Goal: Task Accomplishment & Management: Complete application form

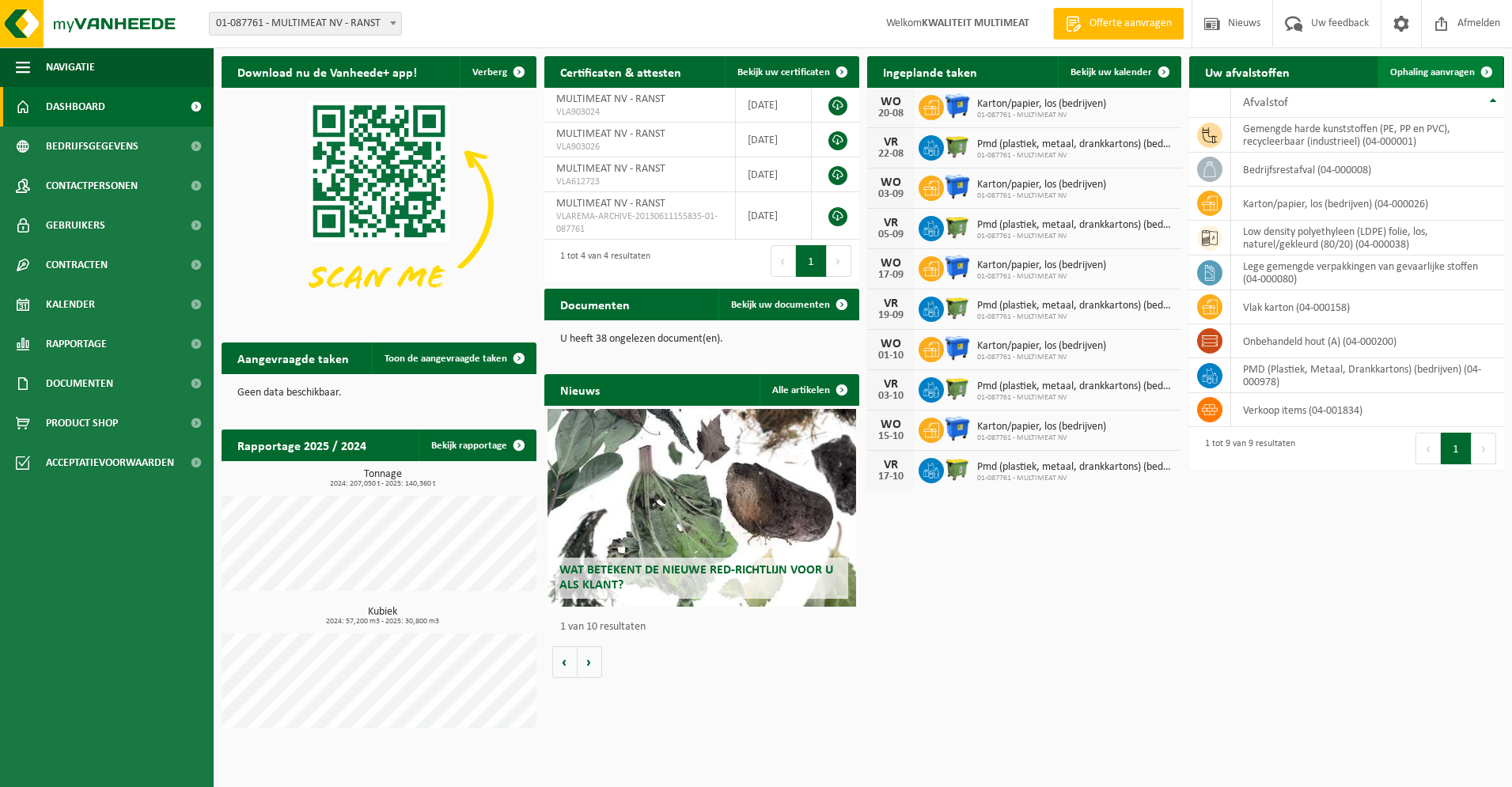
click at [1483, 71] on span at bounding box center [1486, 72] width 32 height 32
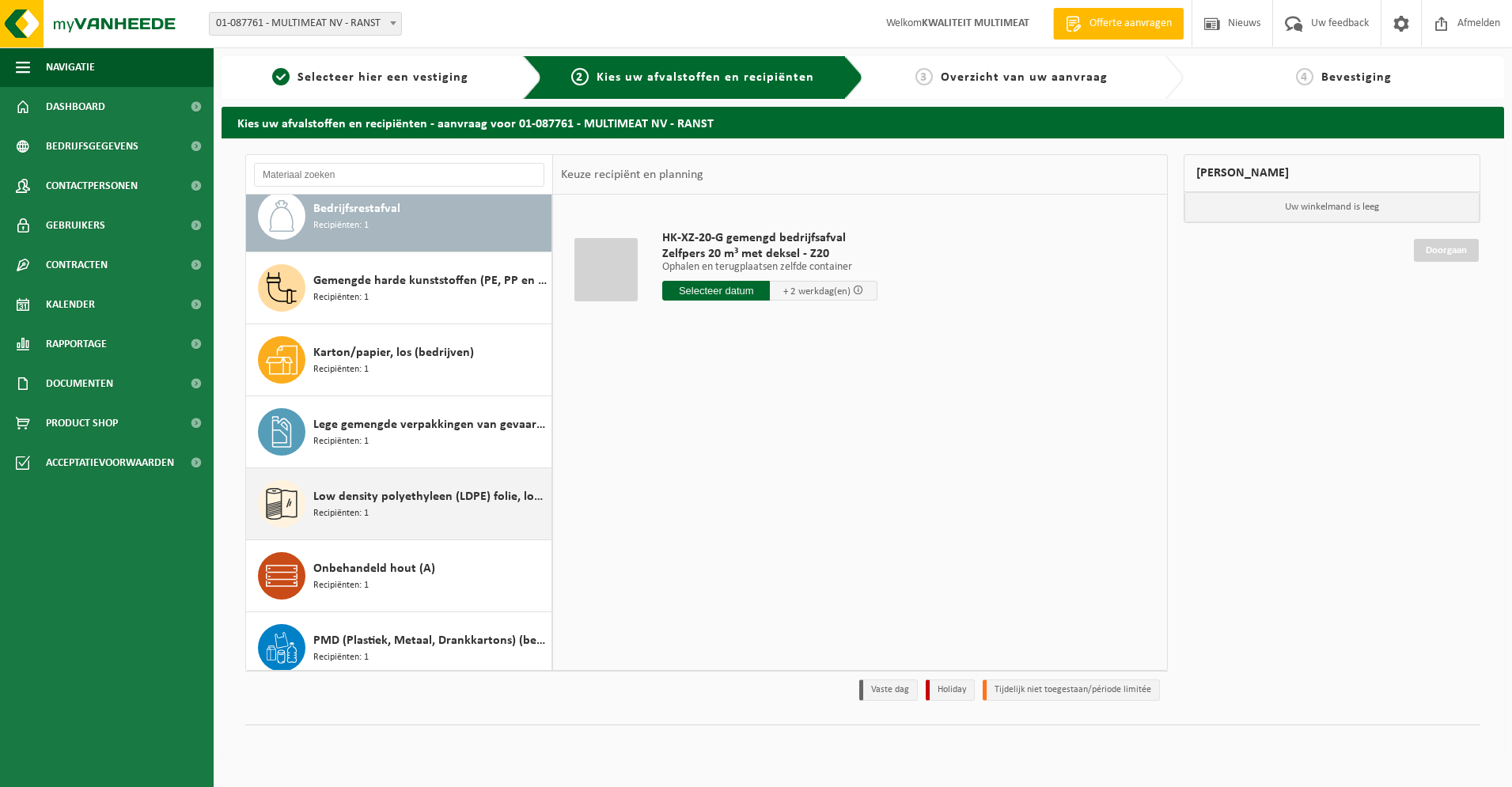
scroll to position [17, 0]
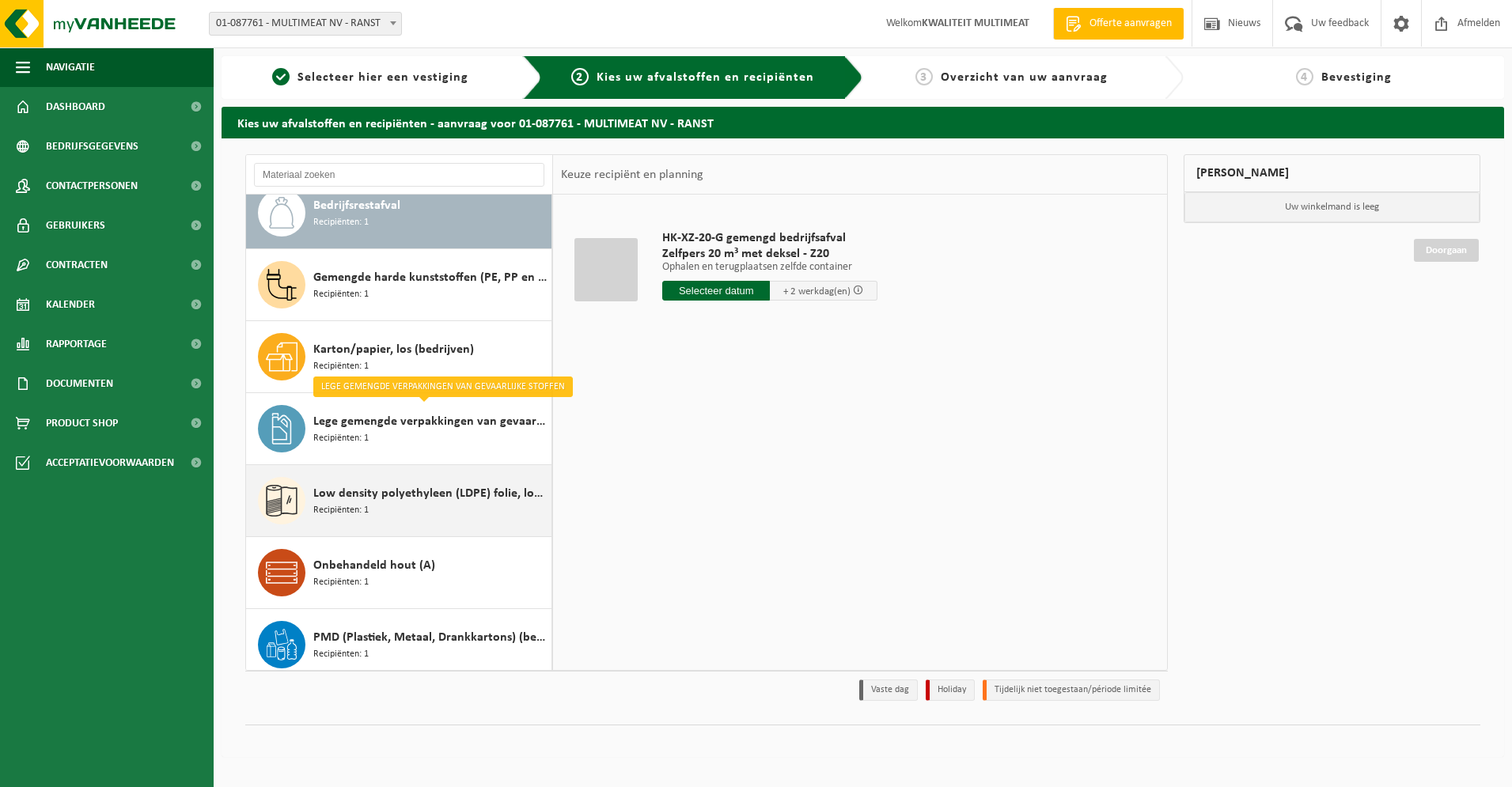
click at [398, 488] on span "Low density polyethyleen (LDPE) folie, los, naturel/gekleurd (80/20)" at bounding box center [430, 493] width 234 height 19
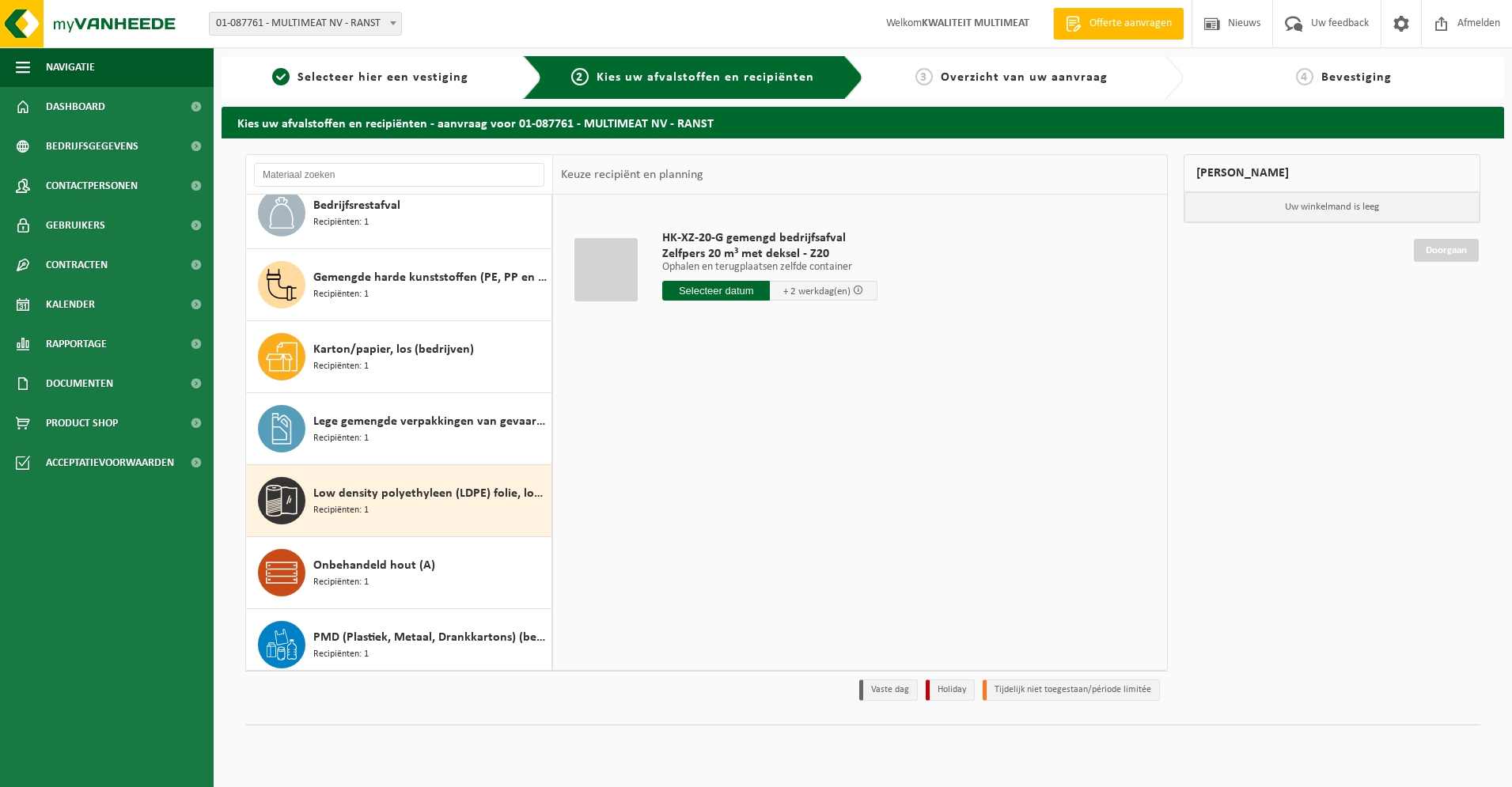
scroll to position [100, 0]
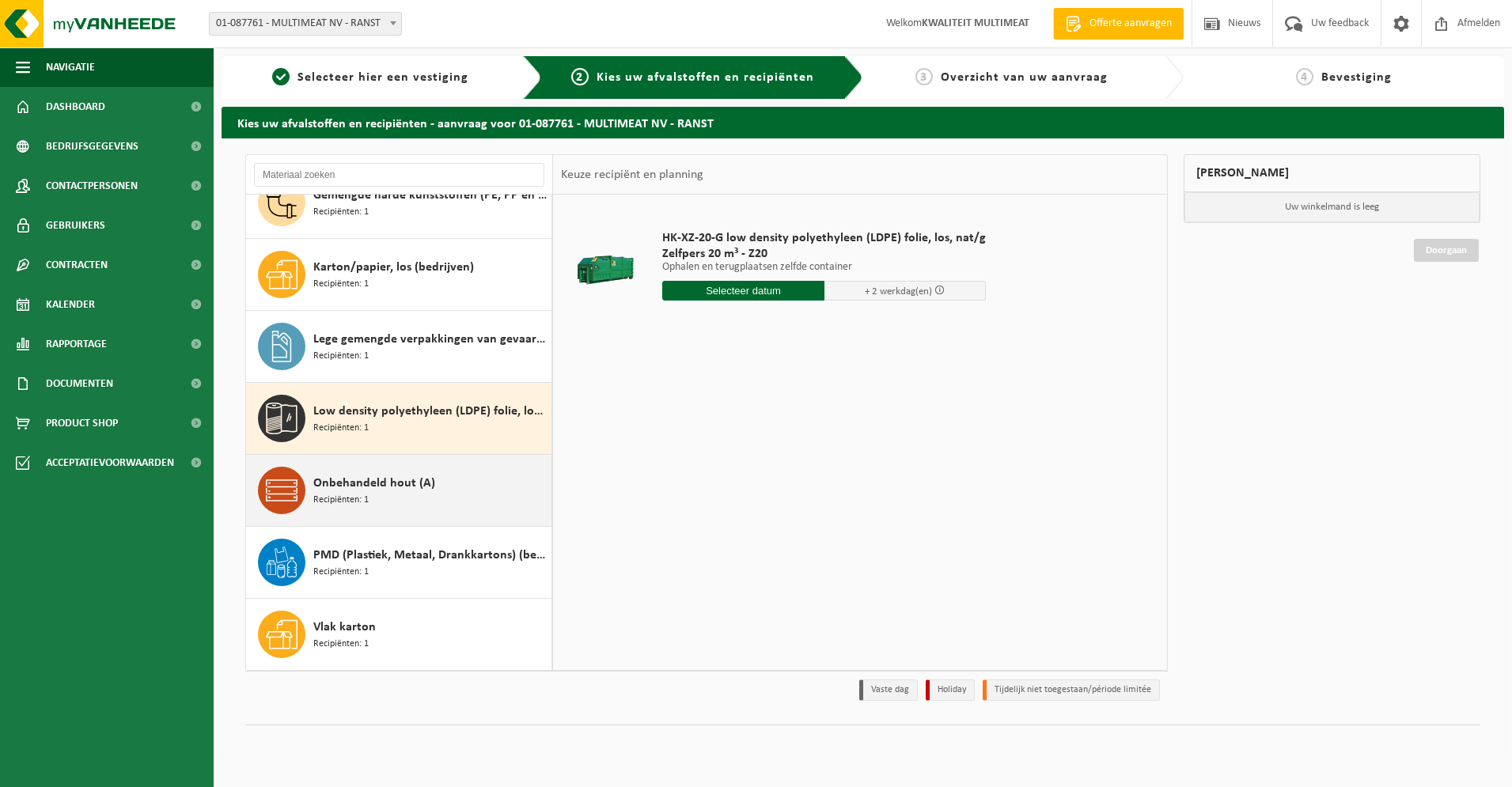
click at [371, 479] on span "Onbehandeld hout (A)" at bounding box center [374, 483] width 122 height 19
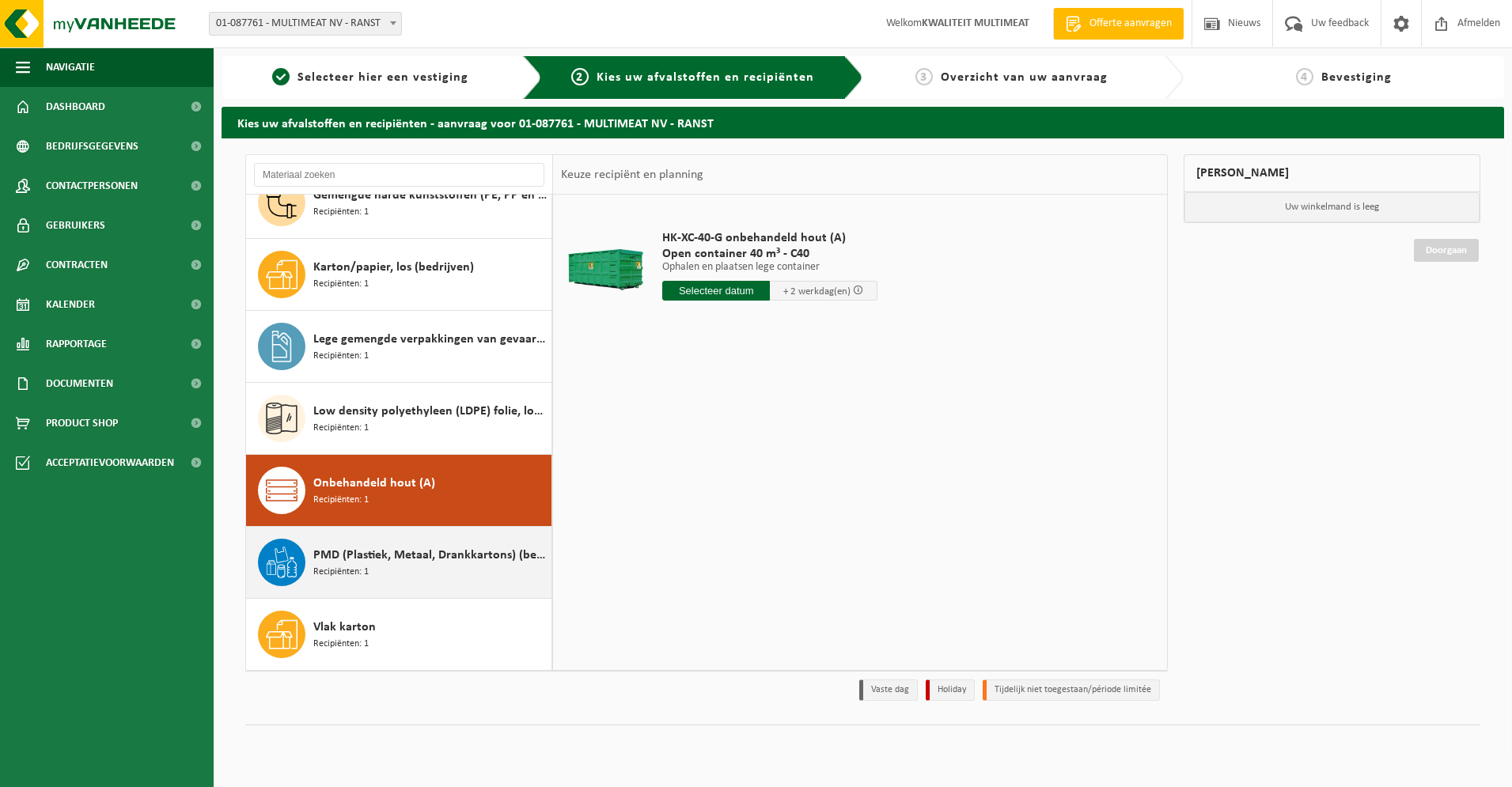
click at [339, 571] on span "Recipiënten: 1" at bounding box center [341, 572] width 55 height 15
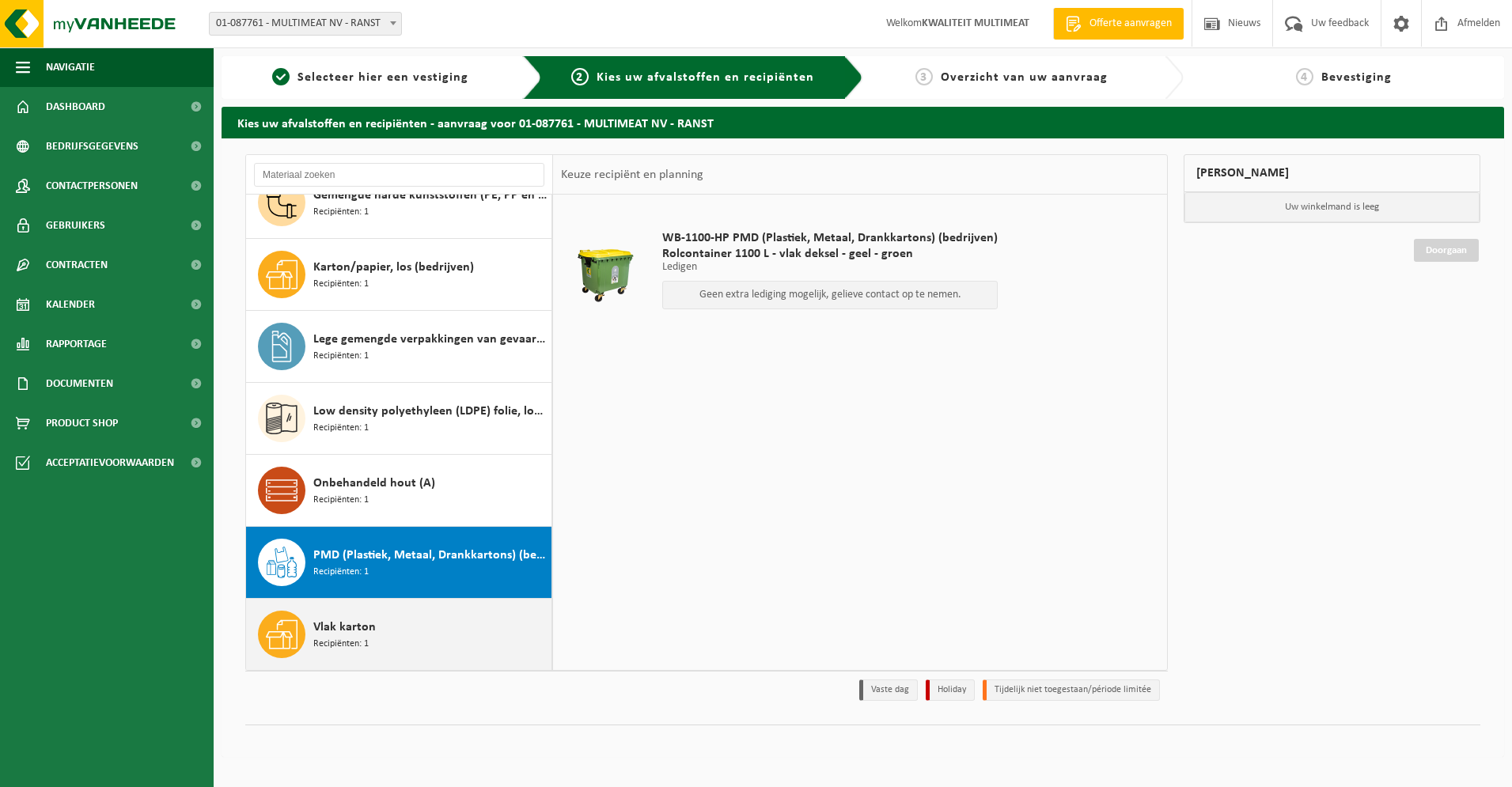
click at [351, 629] on span "Vlak karton" at bounding box center [344, 627] width 62 height 19
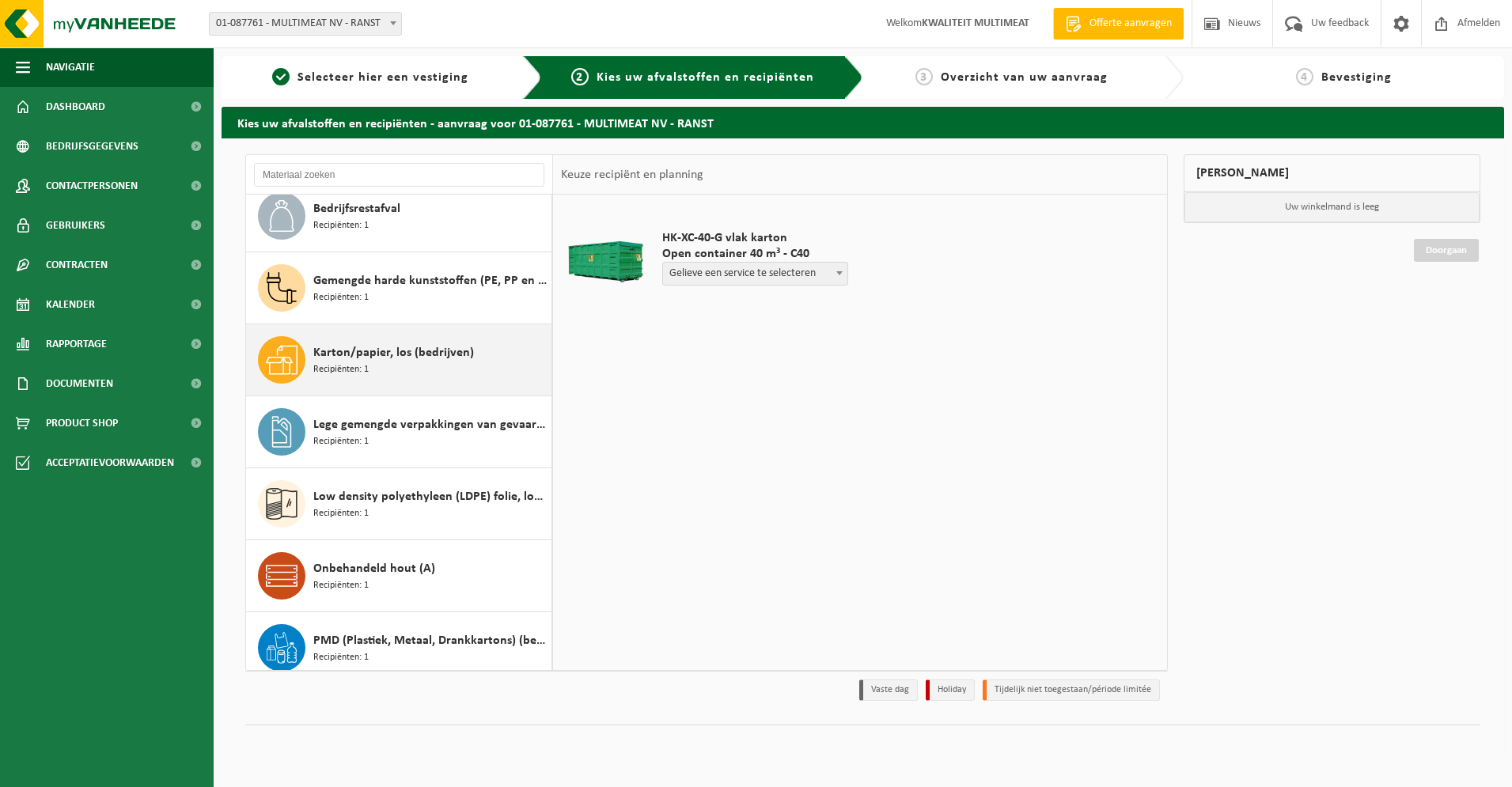
scroll to position [0, 0]
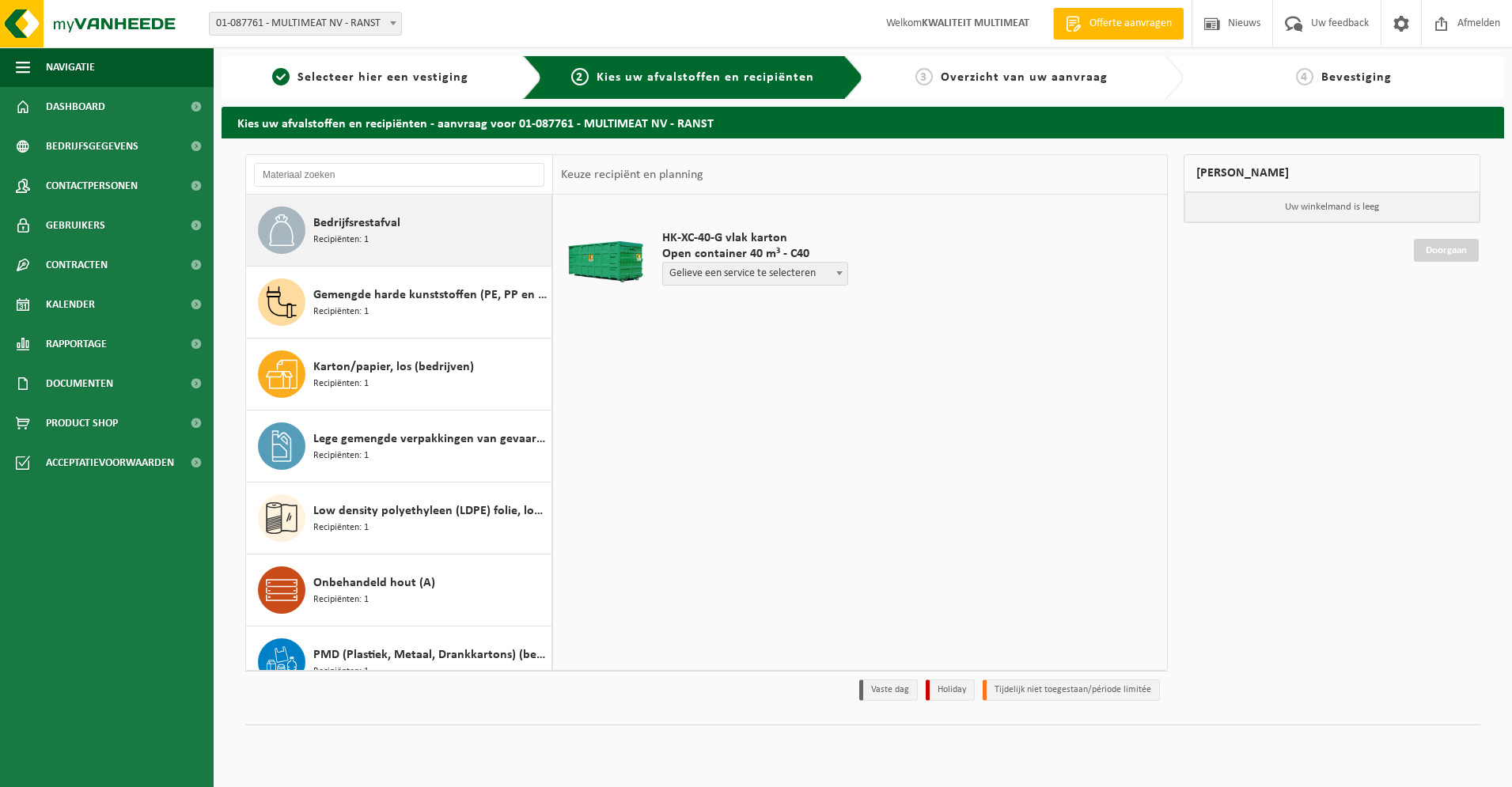
click at [416, 223] on div "Bedrijfsrestafval Recipiënten: 1" at bounding box center [430, 230] width 234 height 48
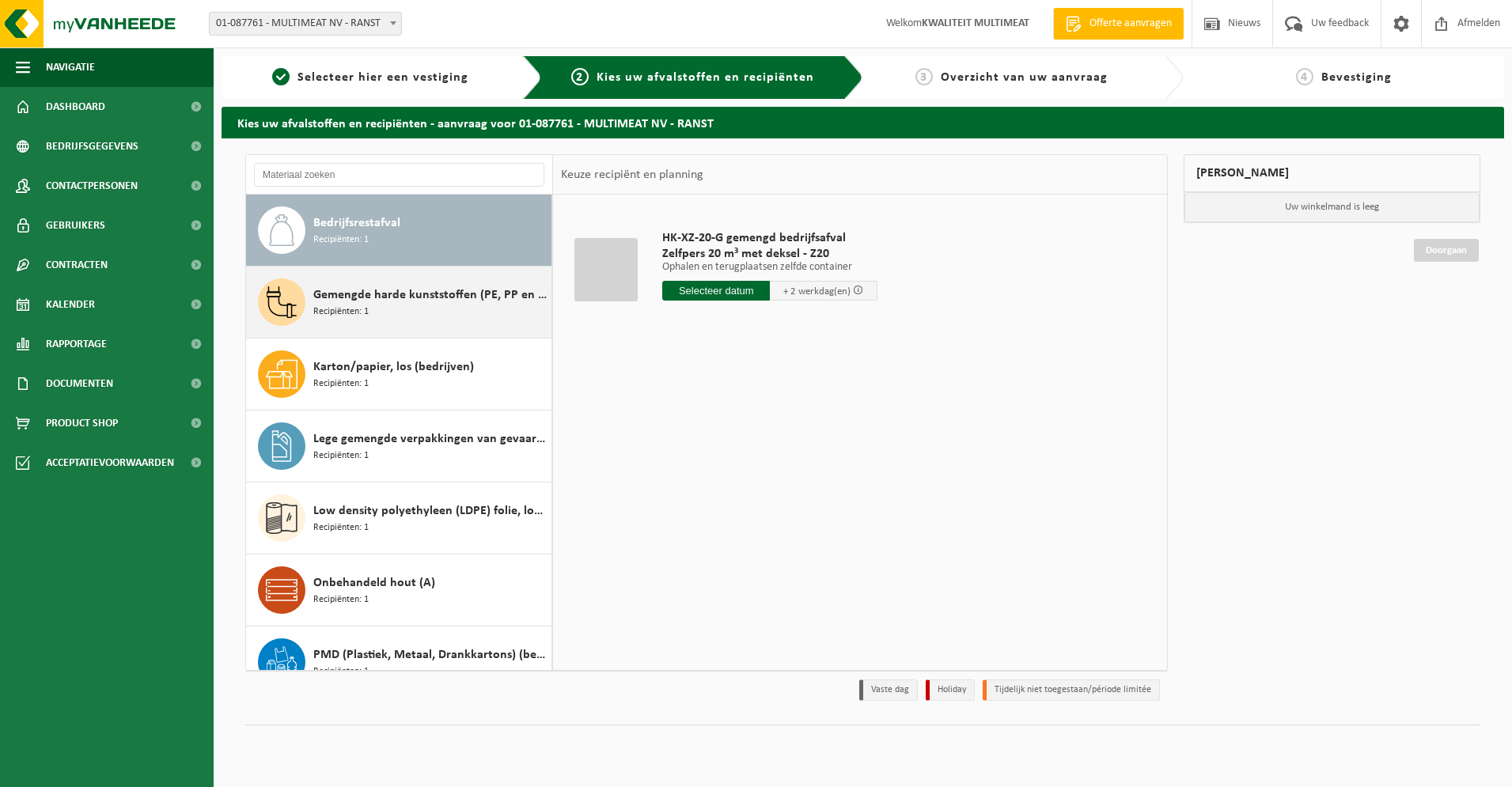
click at [391, 294] on span "Gemengde harde kunststoffen (PE, PP en PVC), recycleerbaar (industrieel)" at bounding box center [430, 295] width 234 height 19
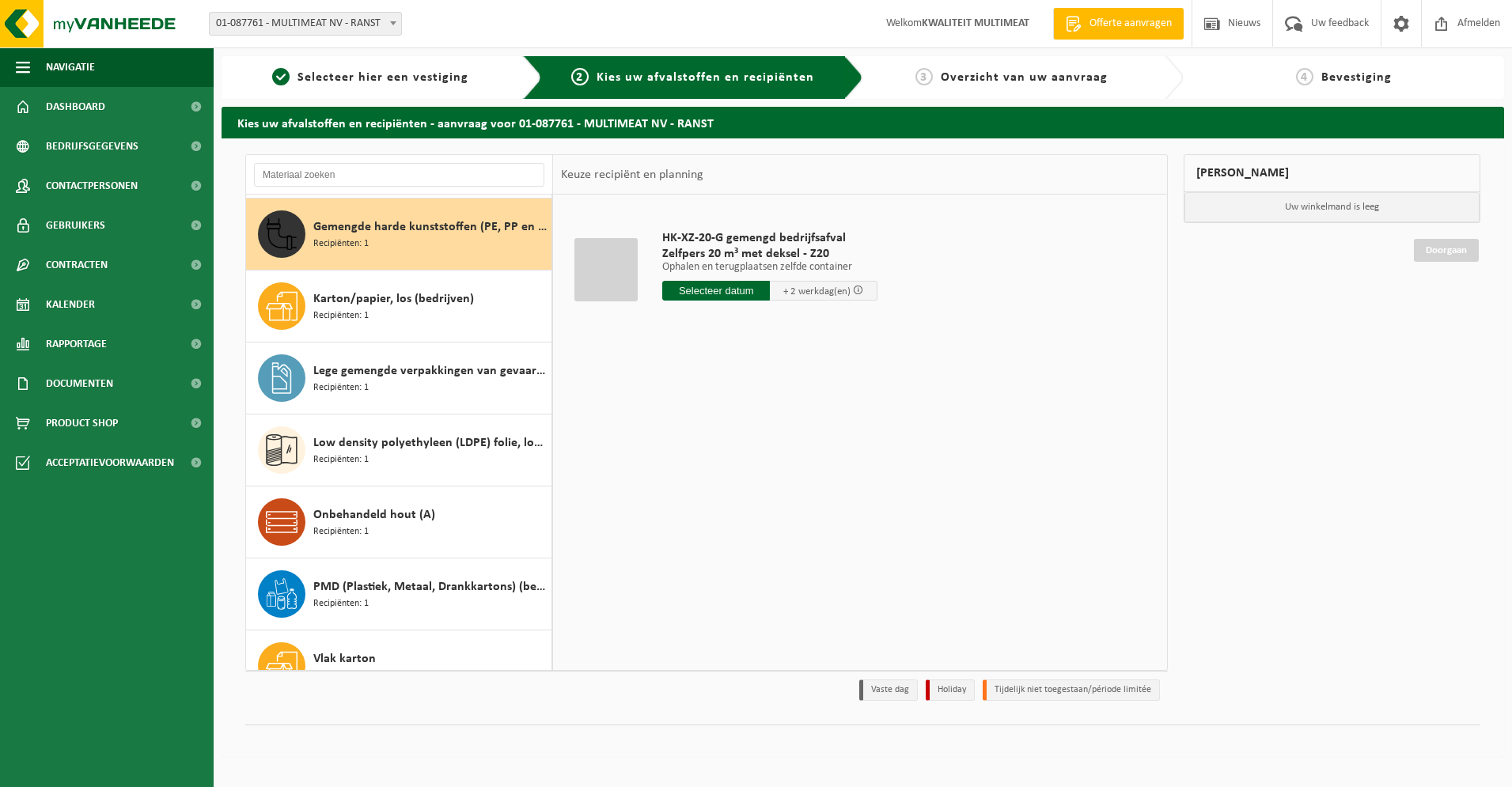
scroll to position [72, 0]
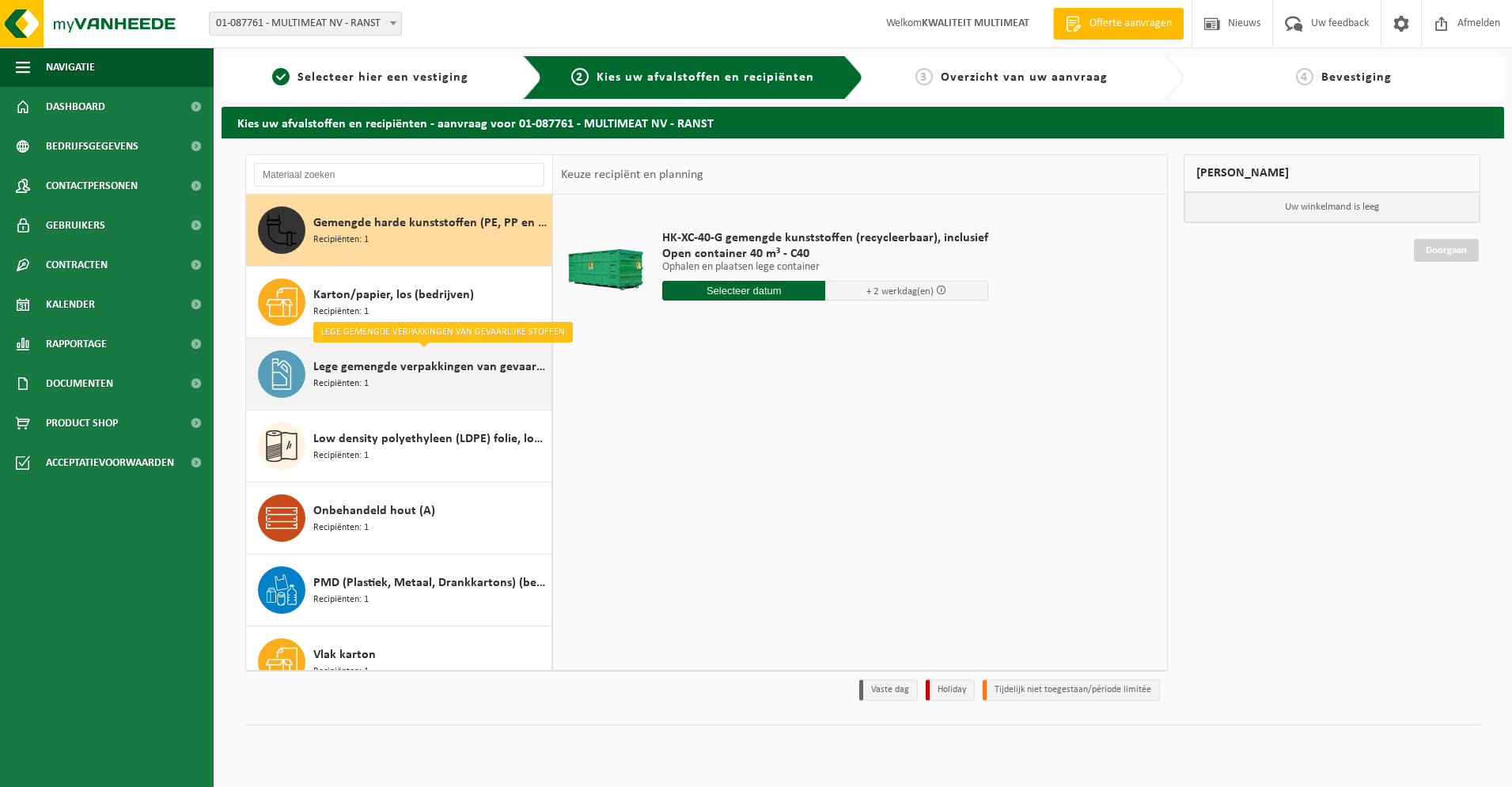
click at [389, 363] on span "Lege gemengde verpakkingen van gevaarlijke stoffen" at bounding box center [430, 367] width 234 height 19
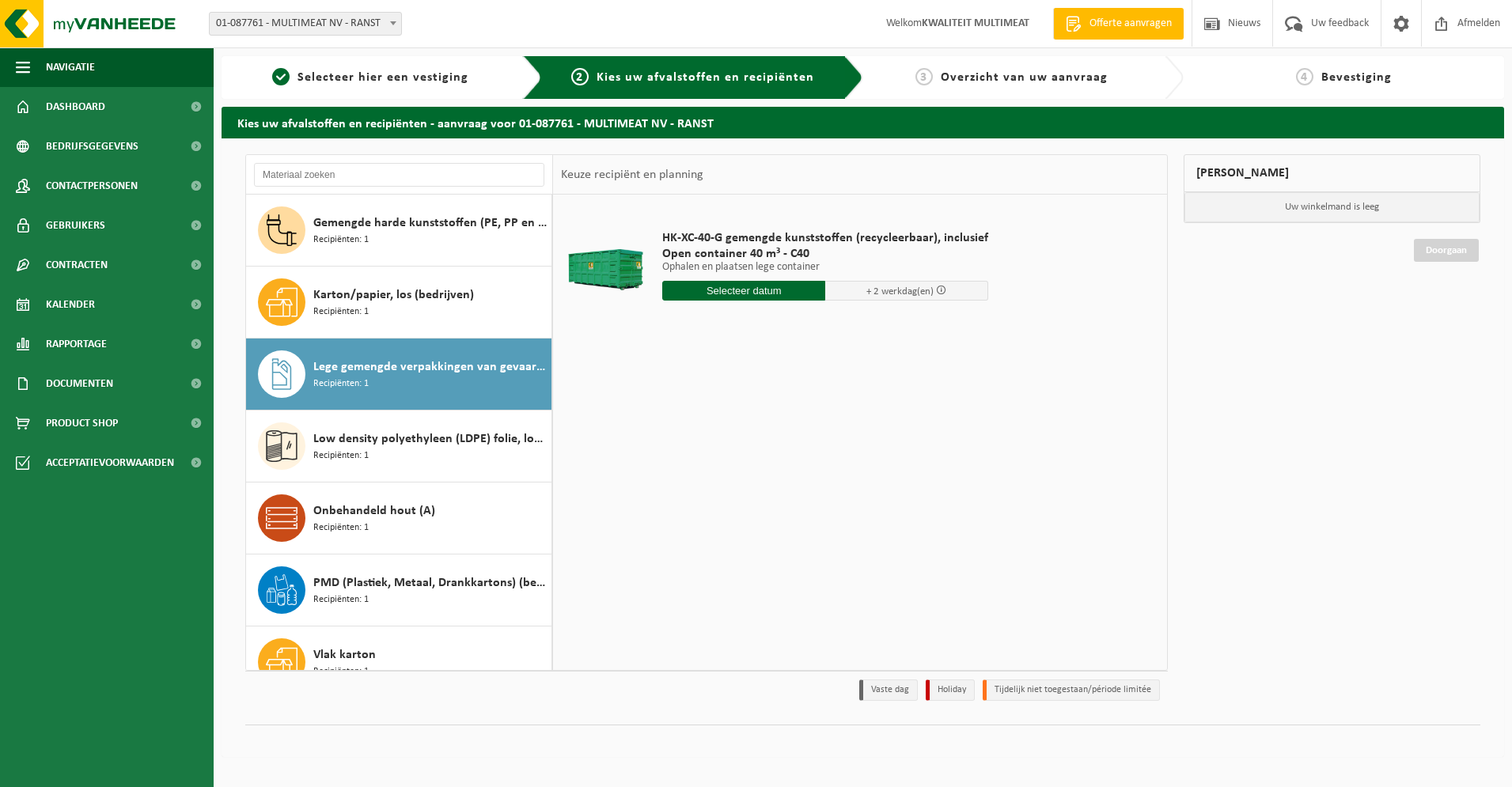
scroll to position [100, 0]
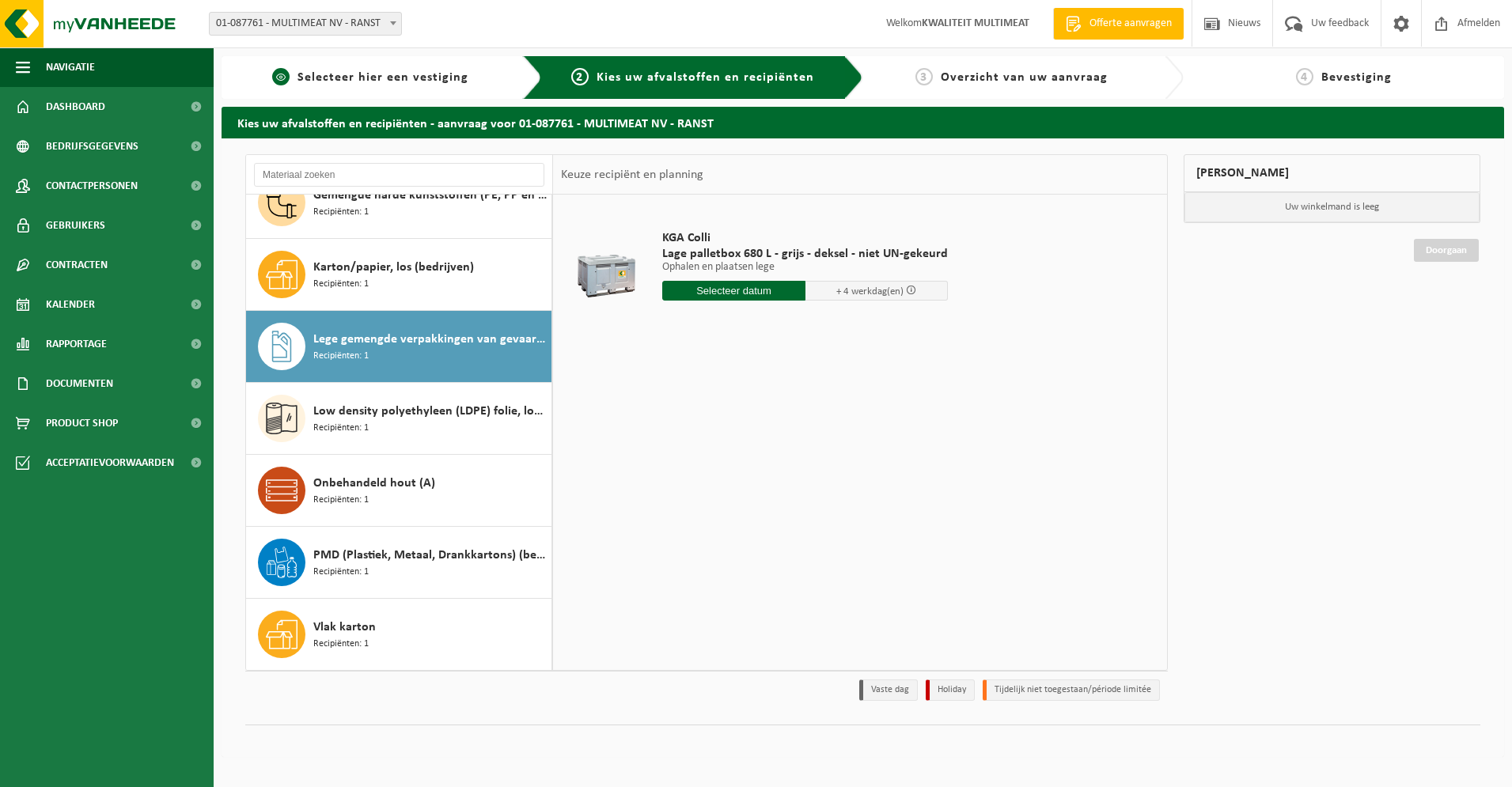
click at [383, 74] on span "Selecteer hier een vestiging" at bounding box center [382, 78] width 171 height 13
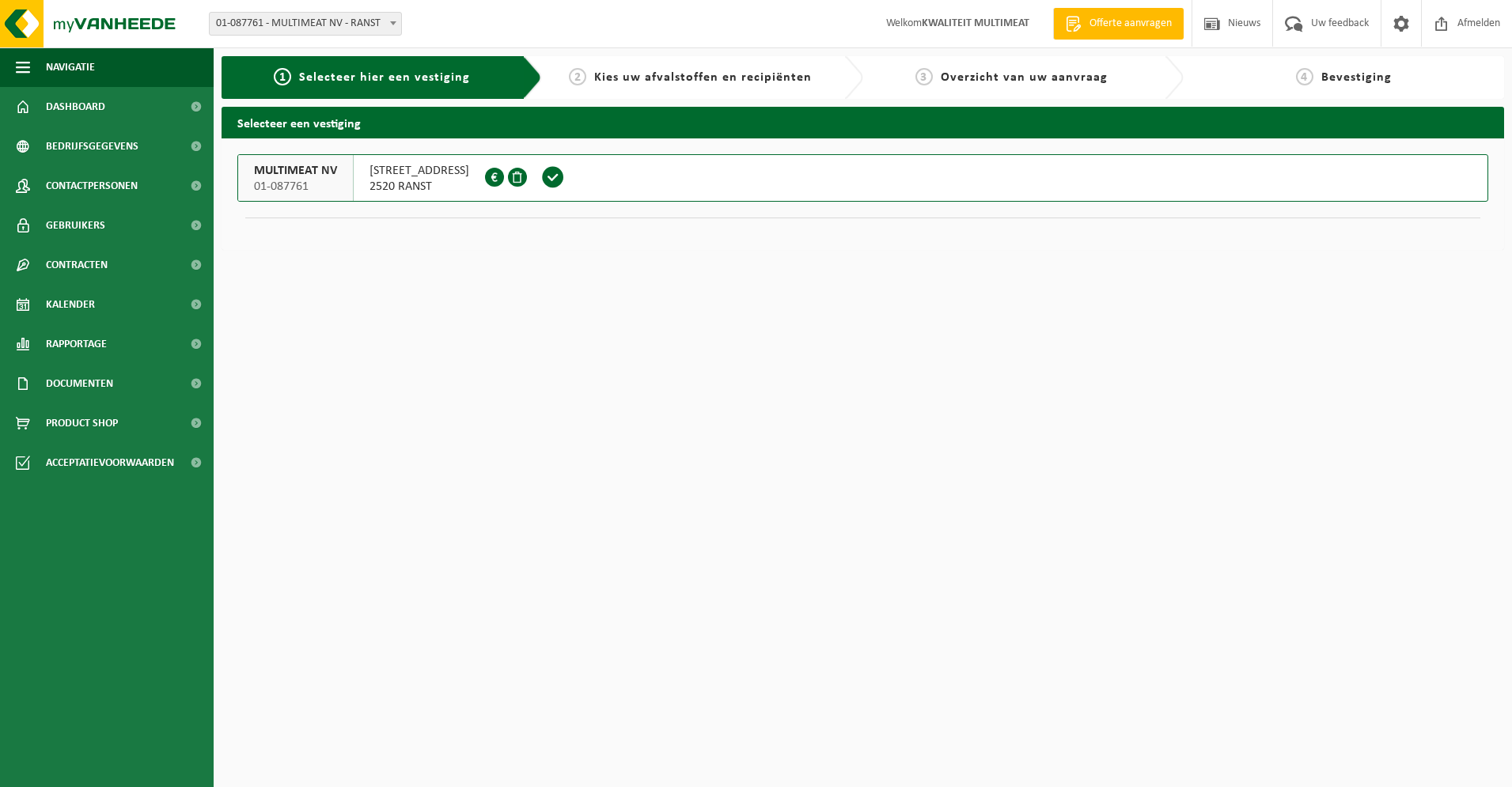
click at [404, 175] on span "[STREET_ADDRESS]" at bounding box center [419, 170] width 100 height 16
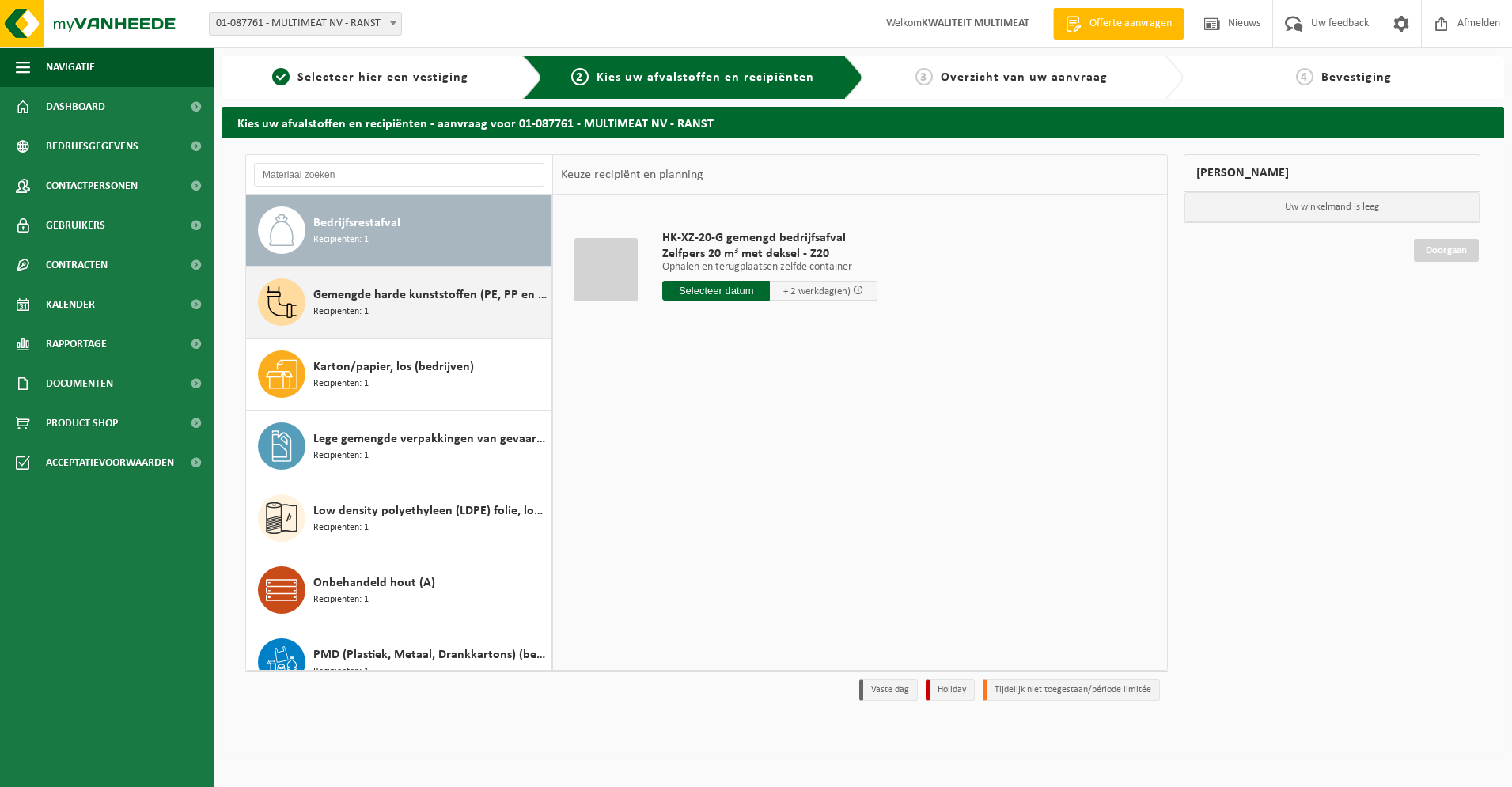
click at [372, 294] on span "Gemengde harde kunststoffen (PE, PP en PVC), recycleerbaar (industrieel)" at bounding box center [430, 295] width 234 height 19
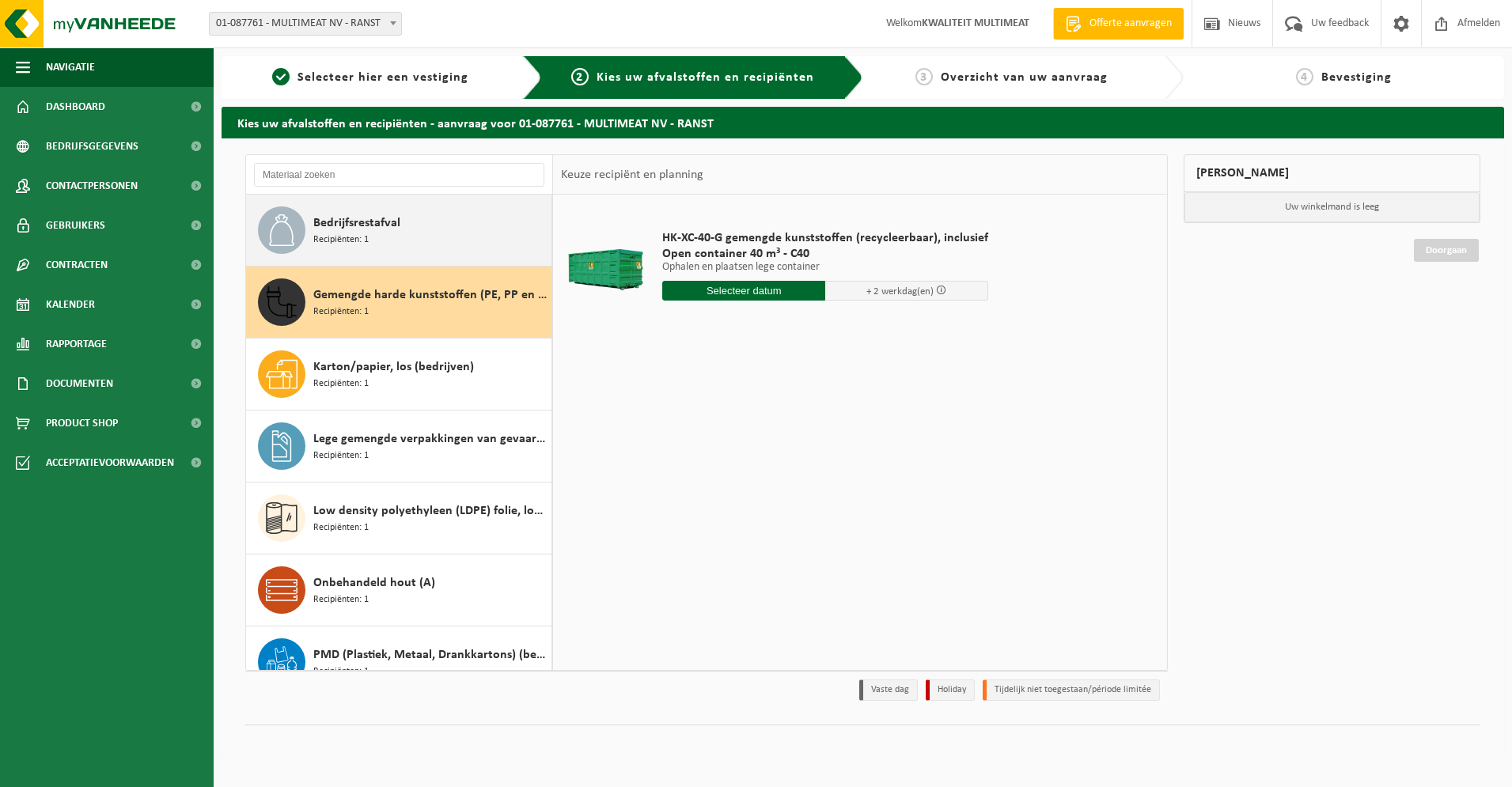
click at [354, 219] on span "Bedrijfsrestafval" at bounding box center [357, 223] width 87 height 19
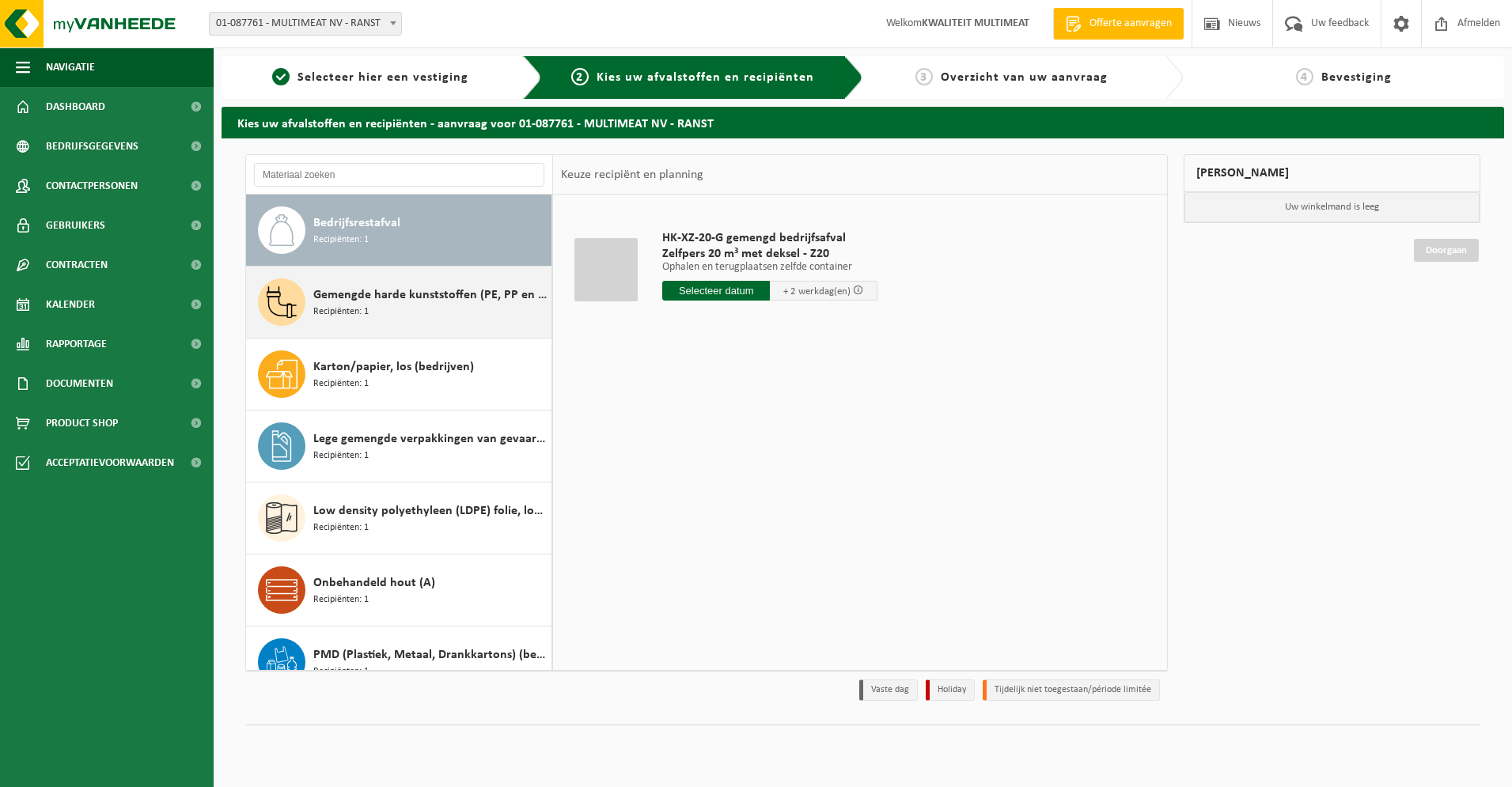
click at [381, 291] on span "Gemengde harde kunststoffen (PE, PP en PVC), recycleerbaar (industrieel)" at bounding box center [430, 295] width 234 height 19
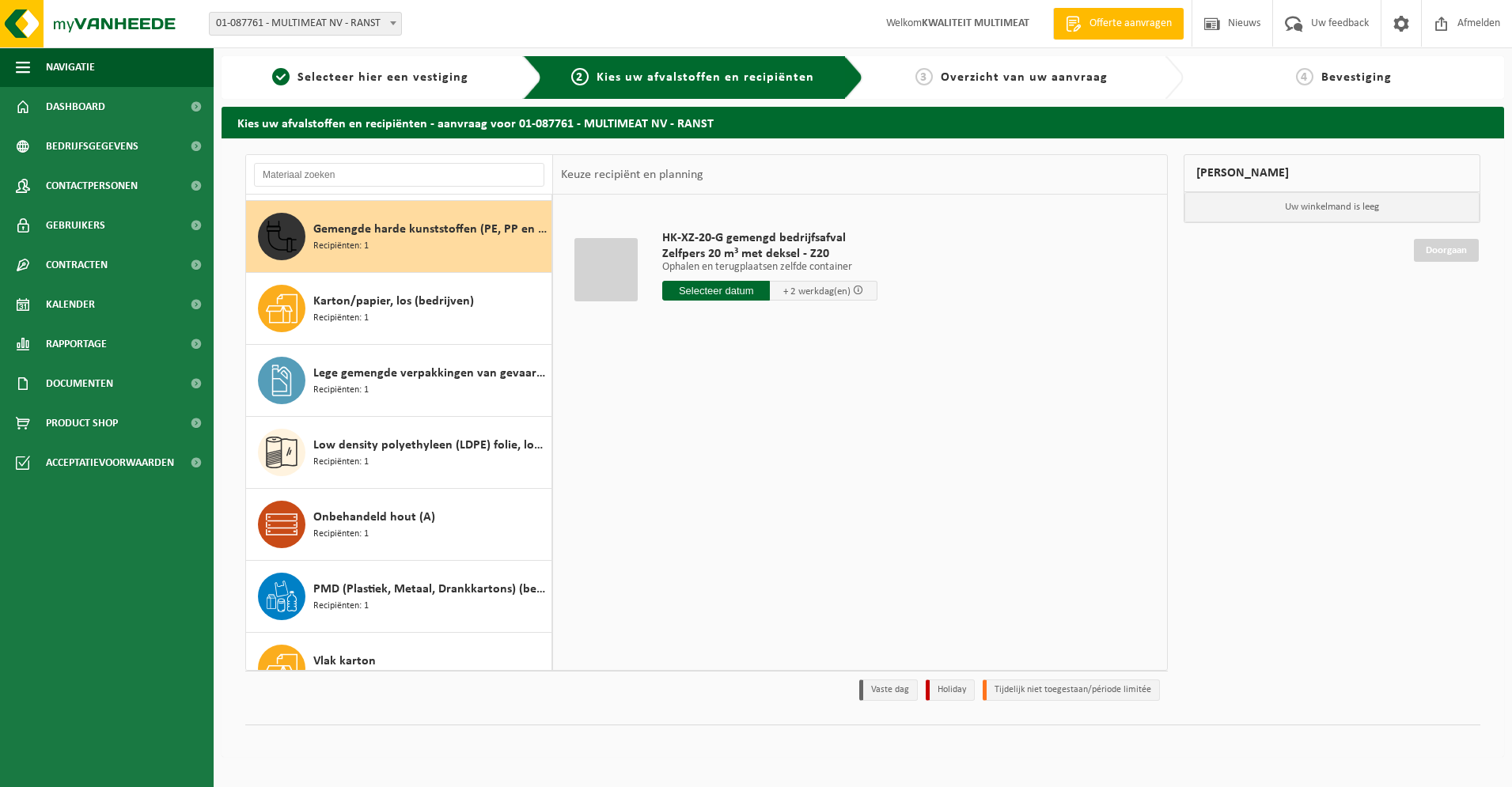
scroll to position [72, 0]
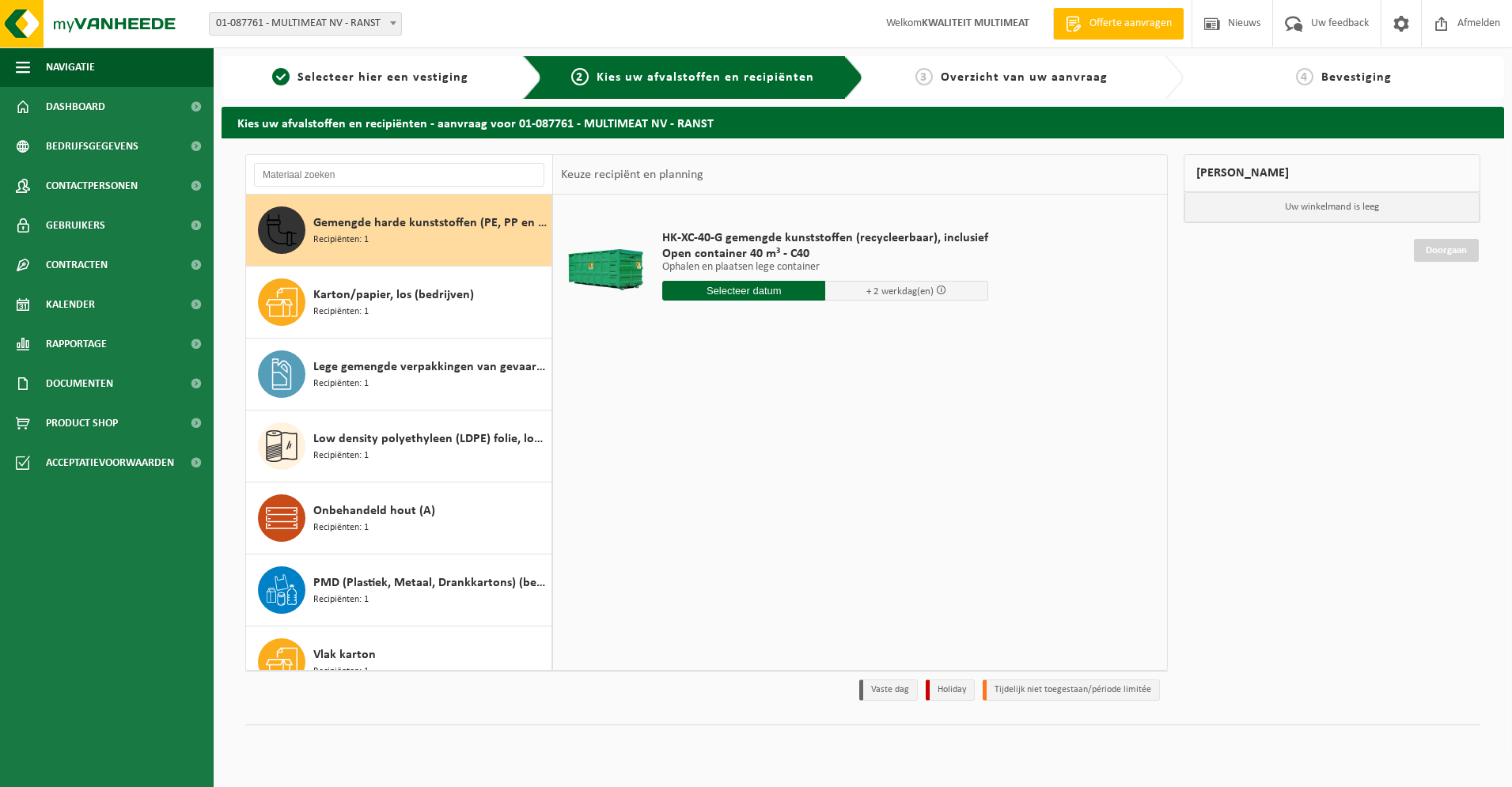
click at [1128, 18] on span "Offerte aanvragen" at bounding box center [1130, 24] width 90 height 16
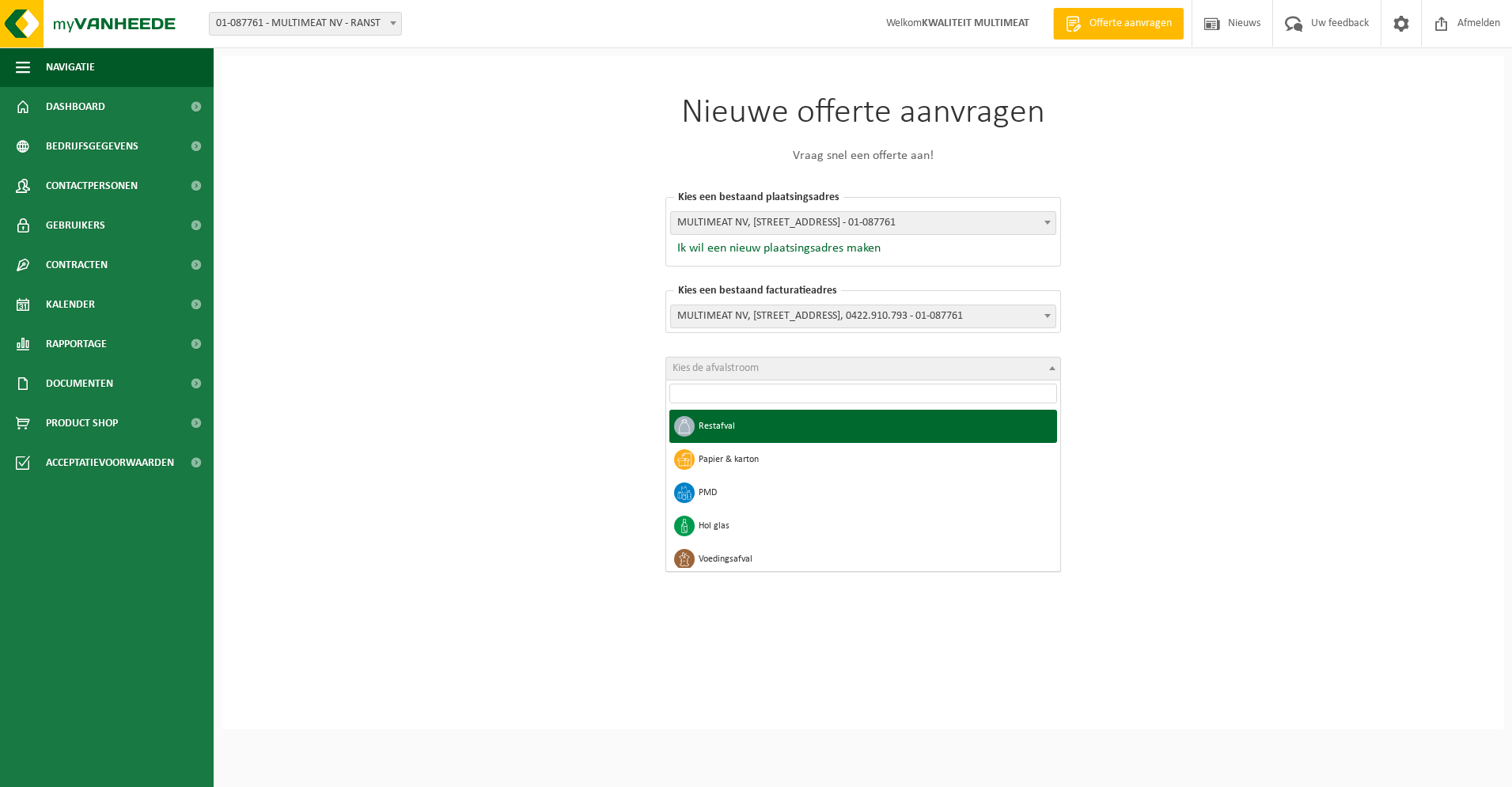
click at [1053, 367] on b at bounding box center [1052, 368] width 6 height 4
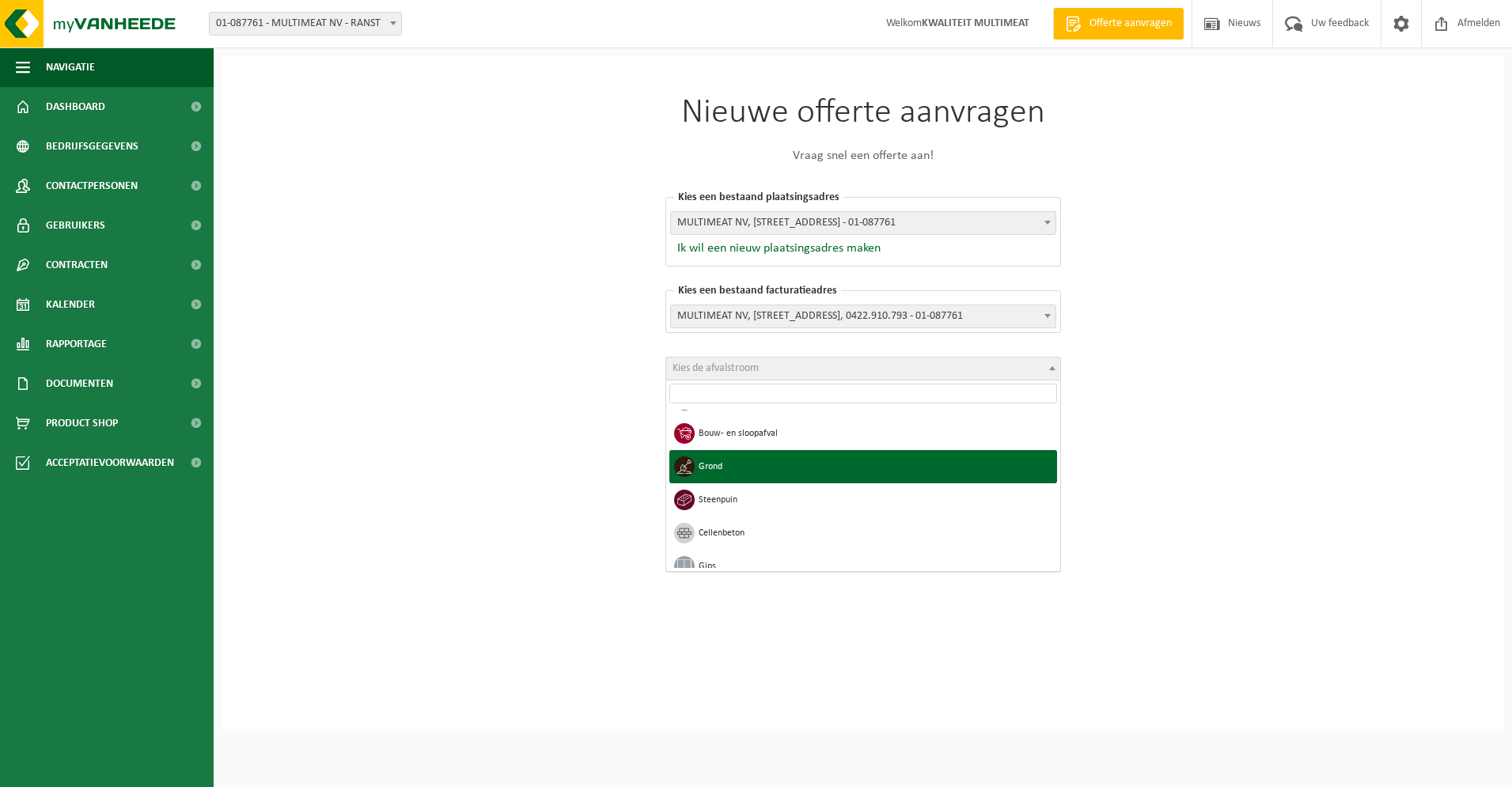
scroll to position [404, 0]
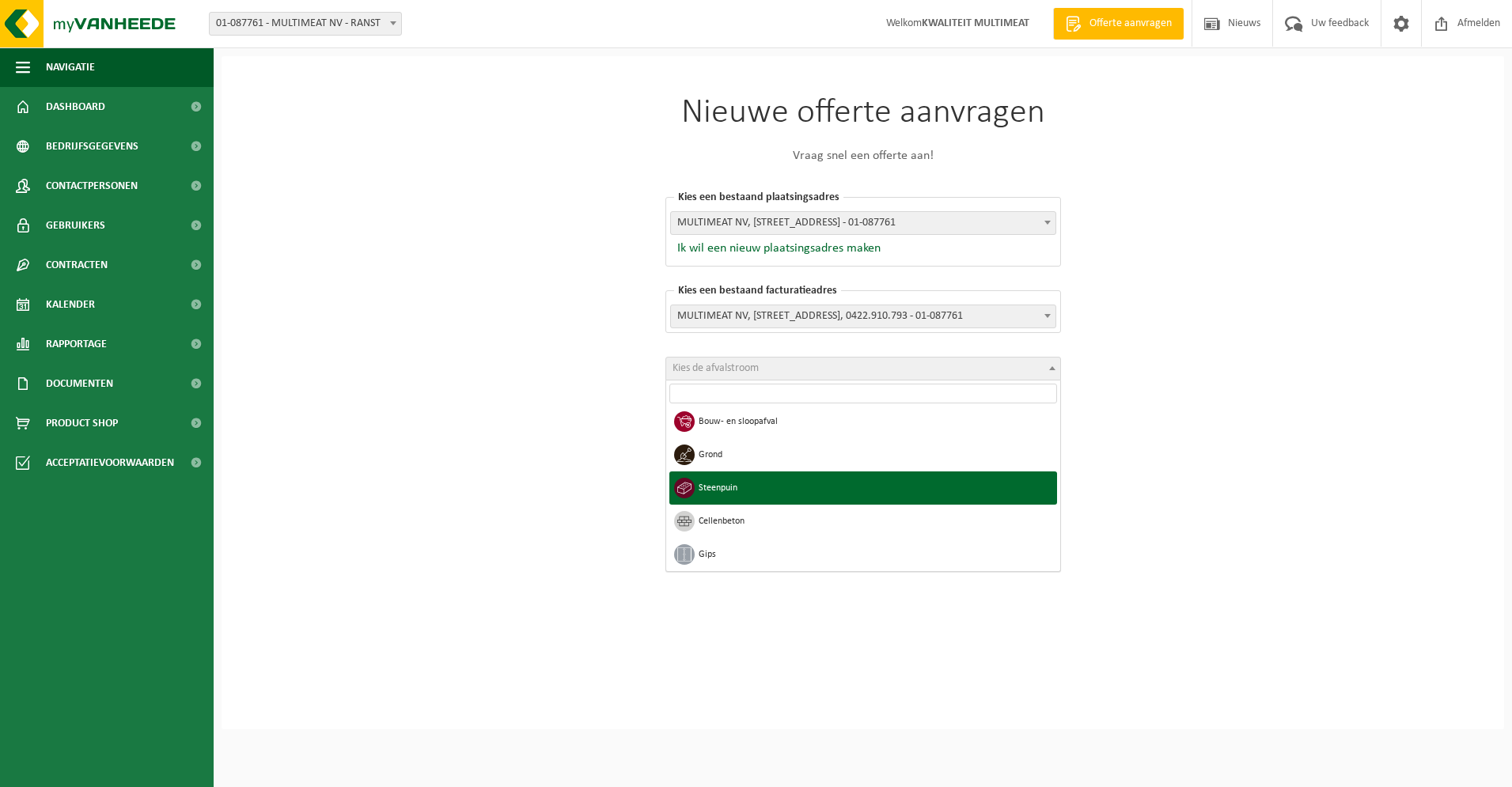
select select "44"
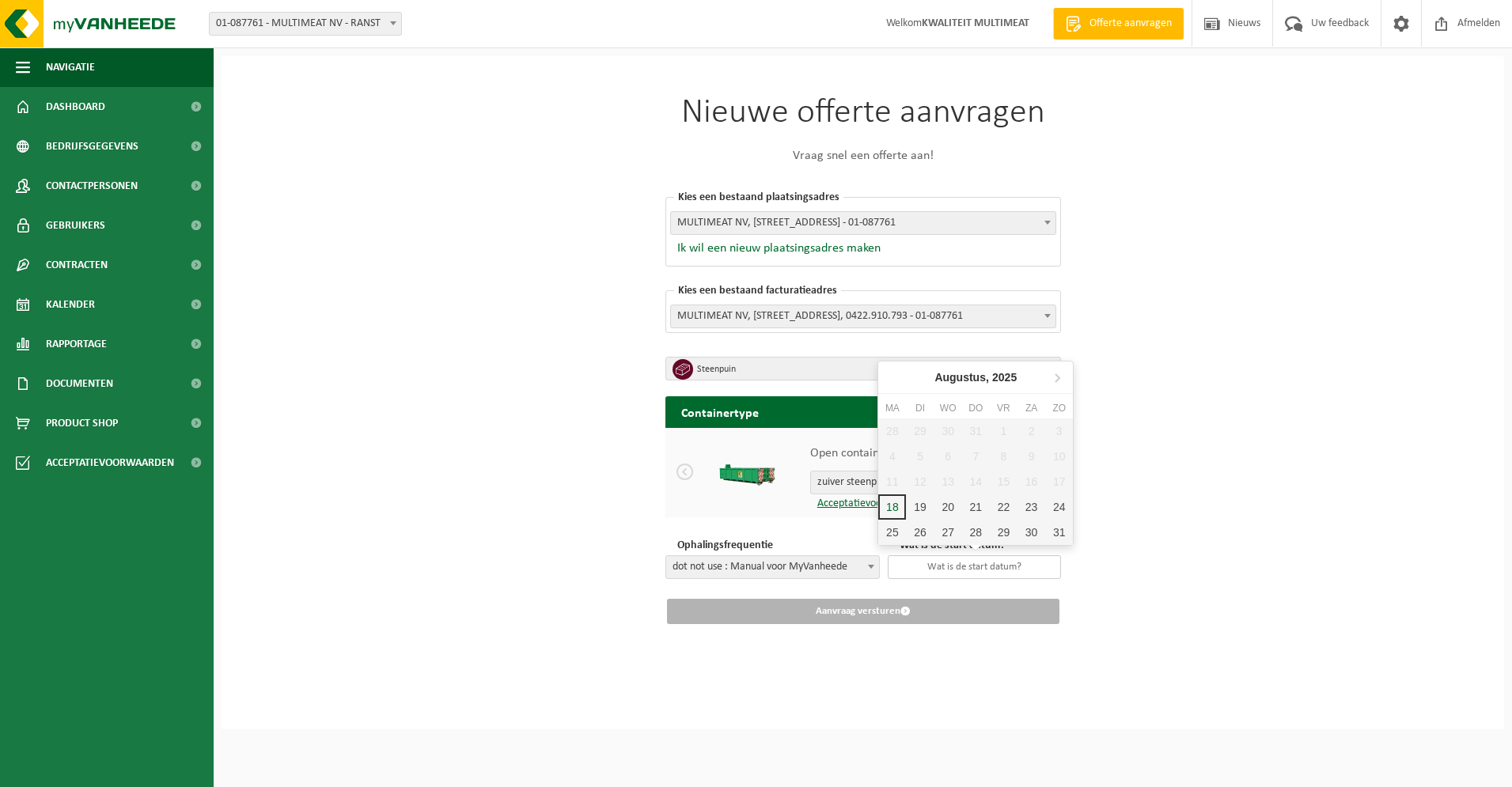
click at [985, 561] on input "text" at bounding box center [974, 567] width 173 height 24
click at [950, 504] on div "20" at bounding box center [948, 508] width 28 height 26
type input "[DATE]"
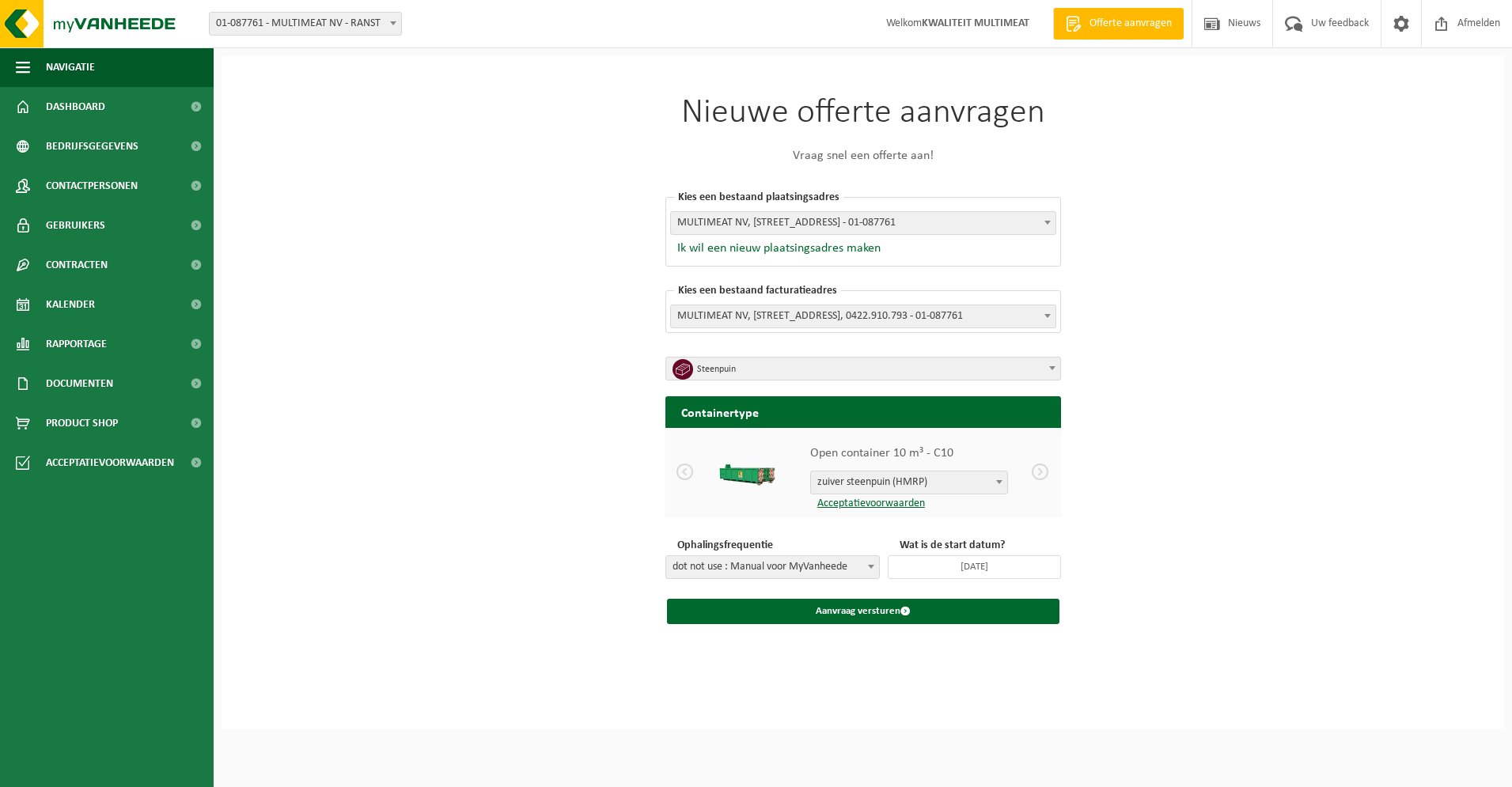
click at [997, 480] on b at bounding box center [998, 482] width 6 height 4
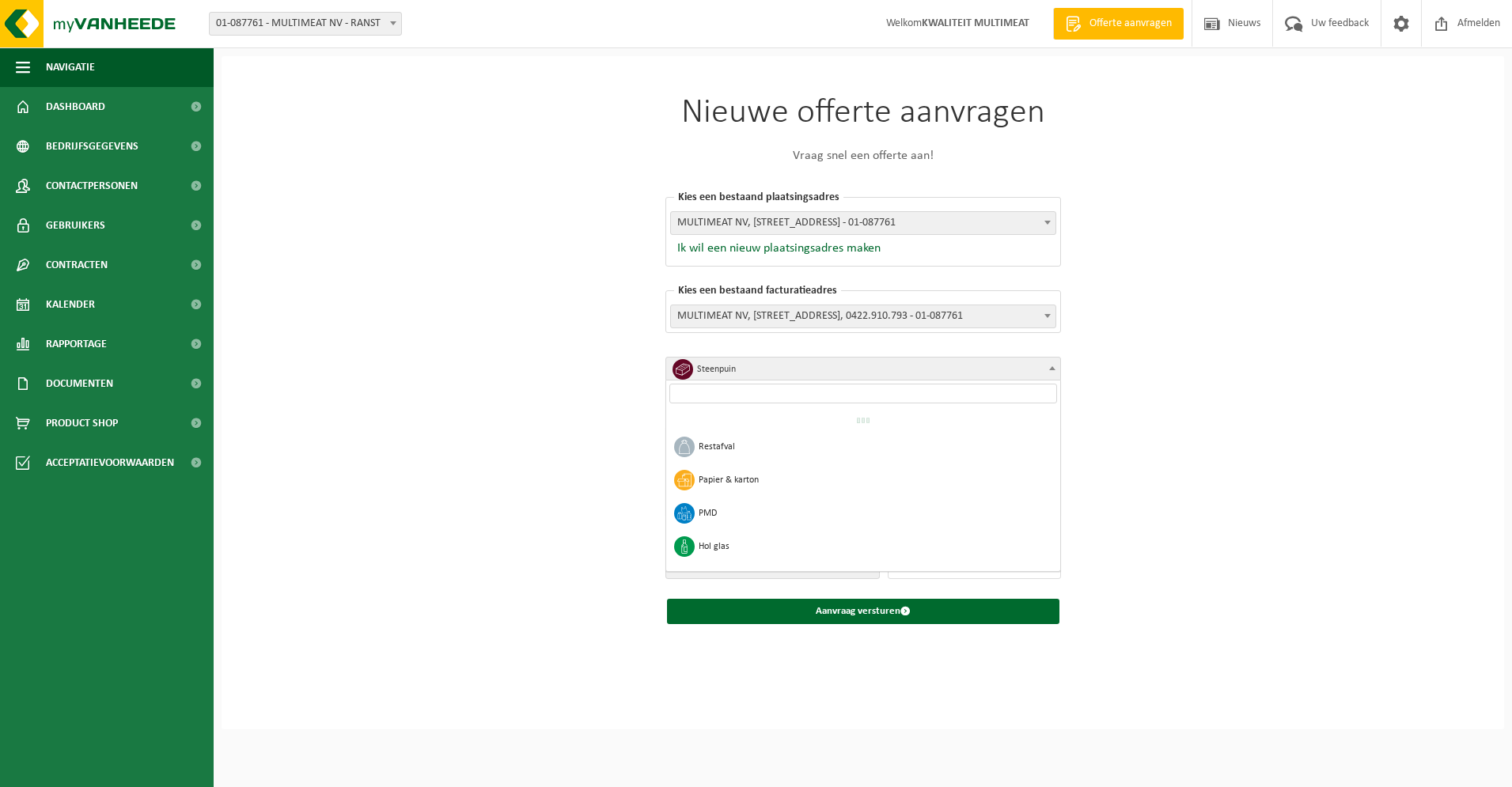
scroll to position [419, 0]
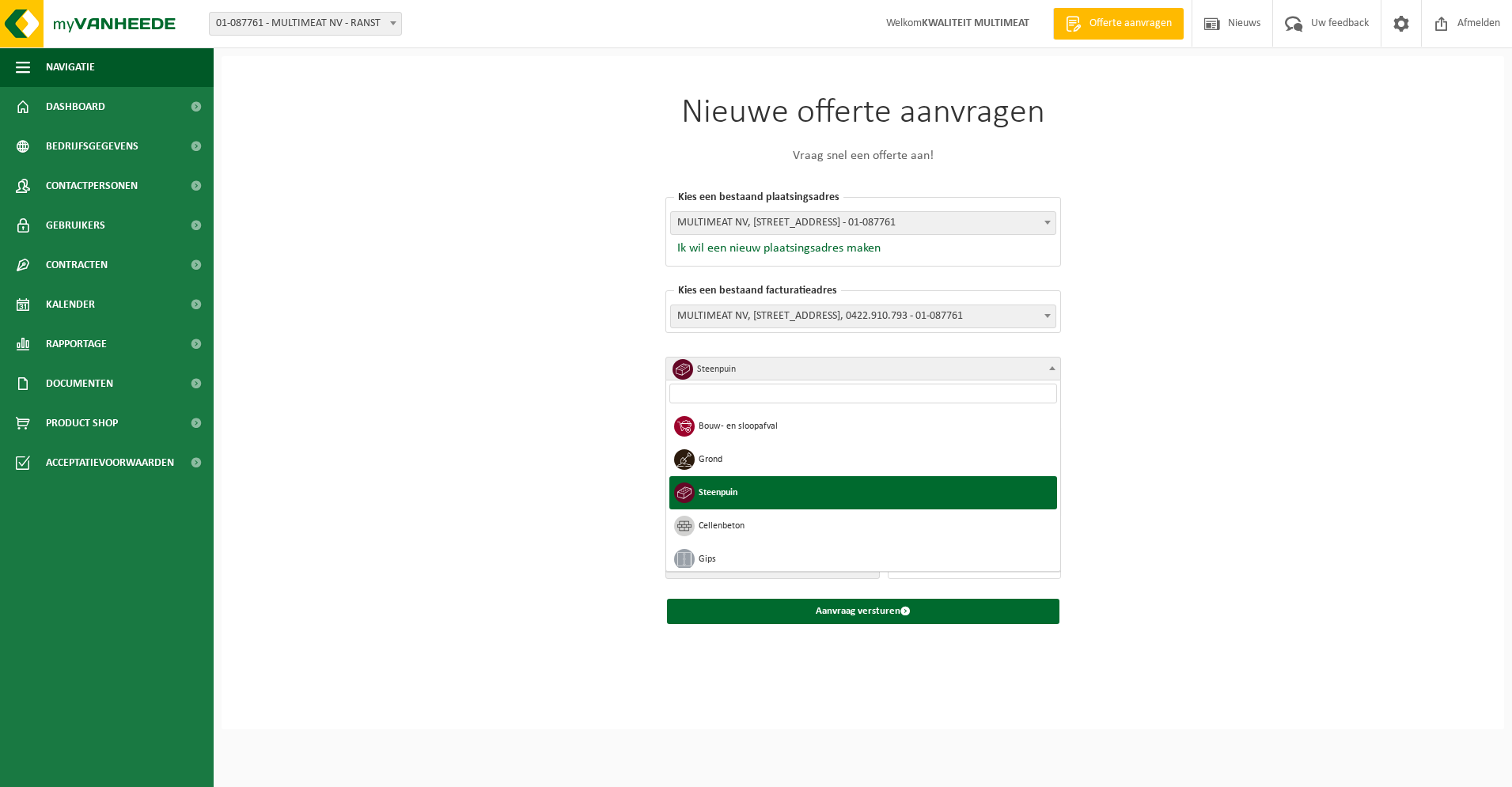
click at [703, 365] on span "Steenpuin" at bounding box center [868, 370] width 343 height 22
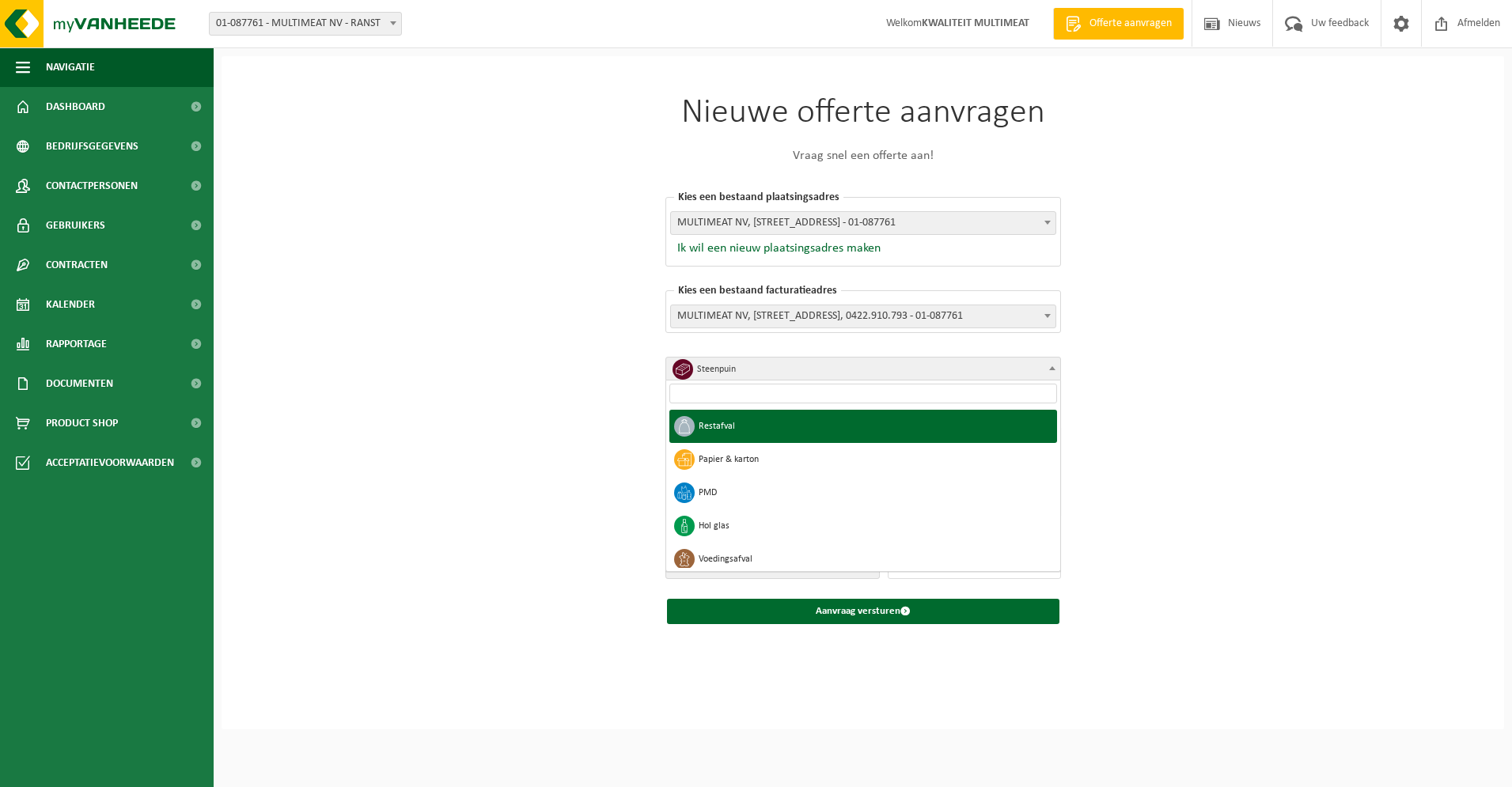
select select "1"
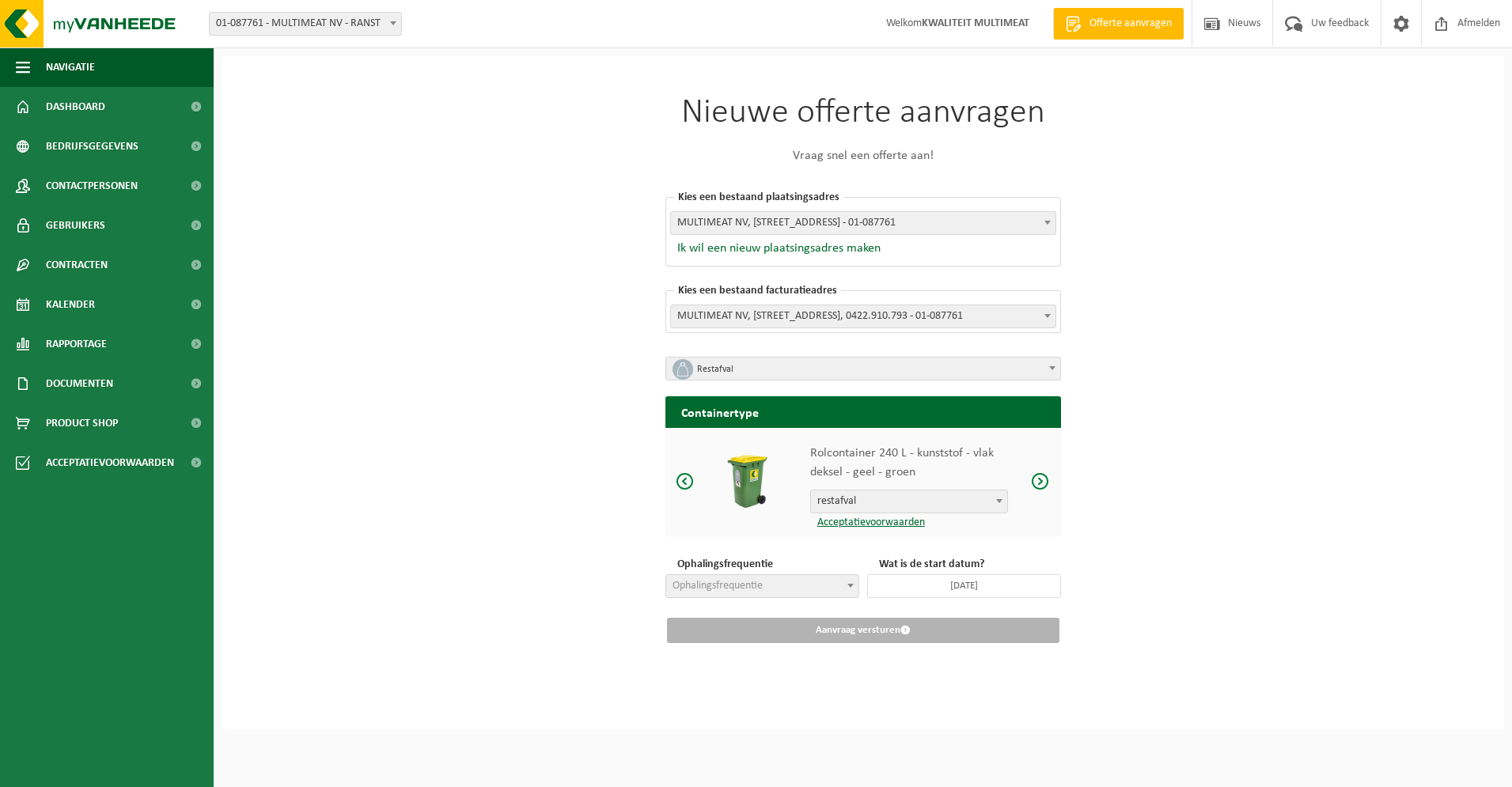
click at [1038, 482] on span at bounding box center [1040, 481] width 19 height 20
click at [1040, 480] on span at bounding box center [1040, 481] width 19 height 20
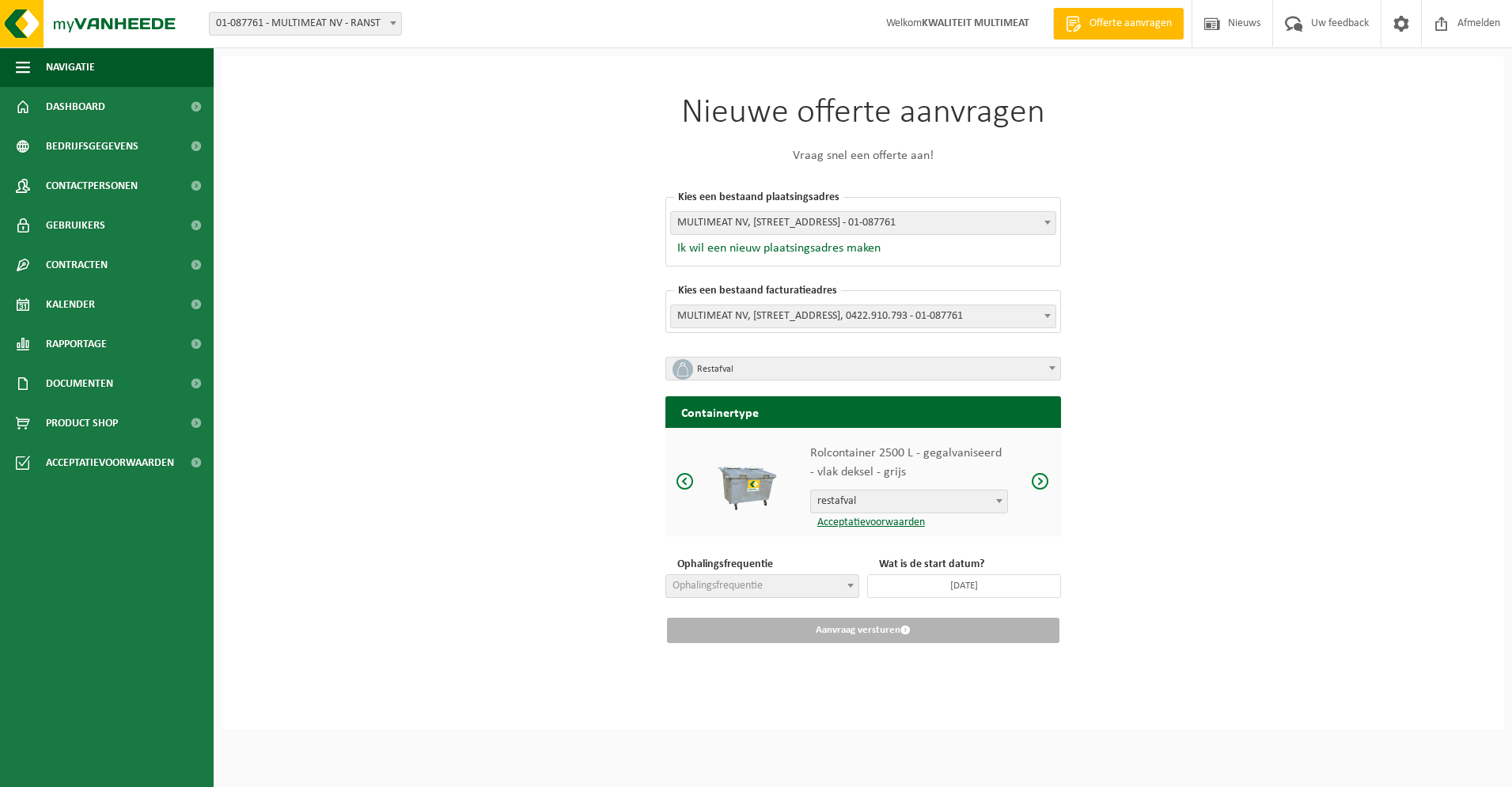
click at [1040, 480] on span at bounding box center [1040, 481] width 19 height 20
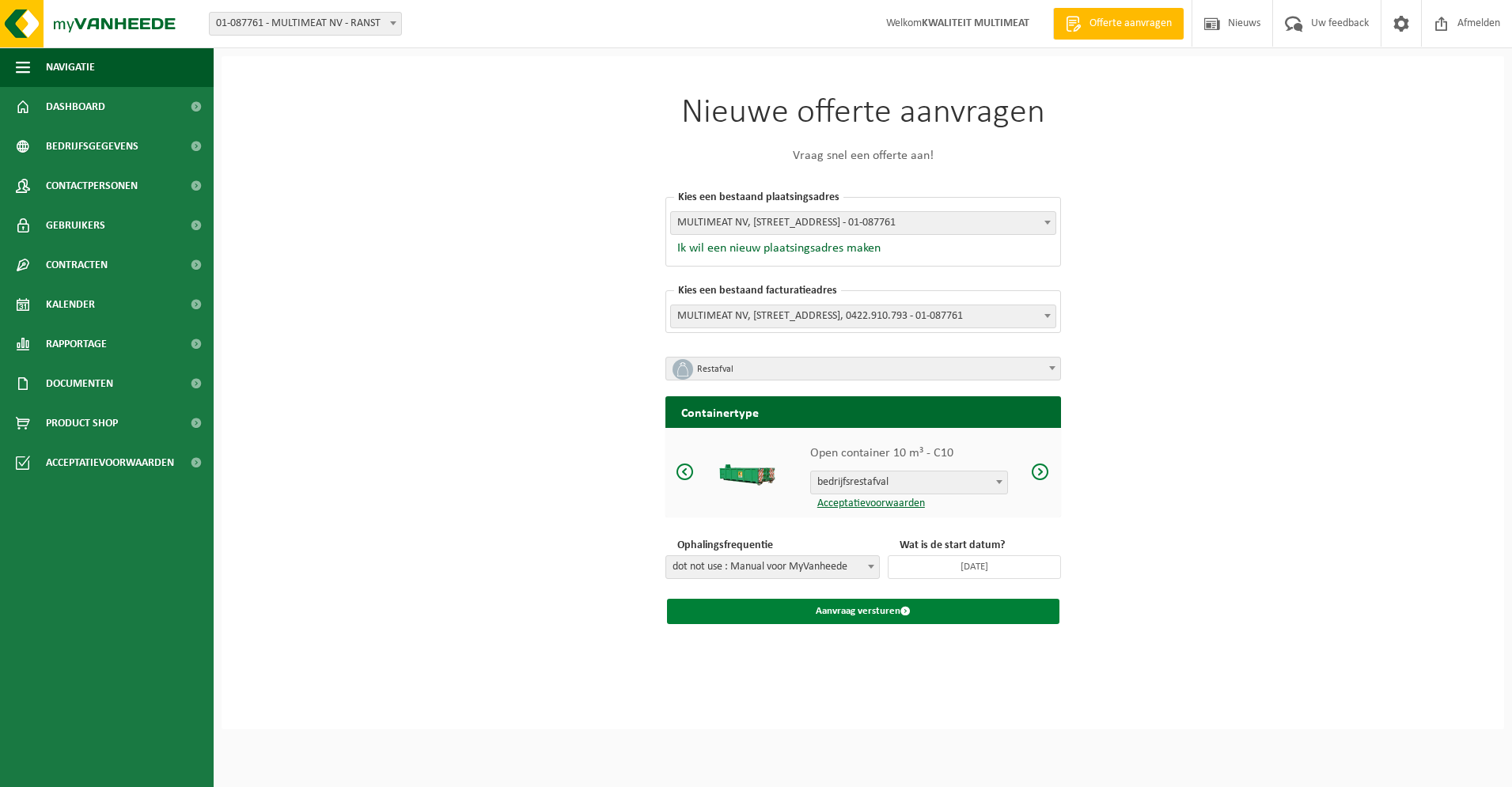
click at [873, 612] on button "Aanvraag versturen" at bounding box center [863, 612] width 393 height 26
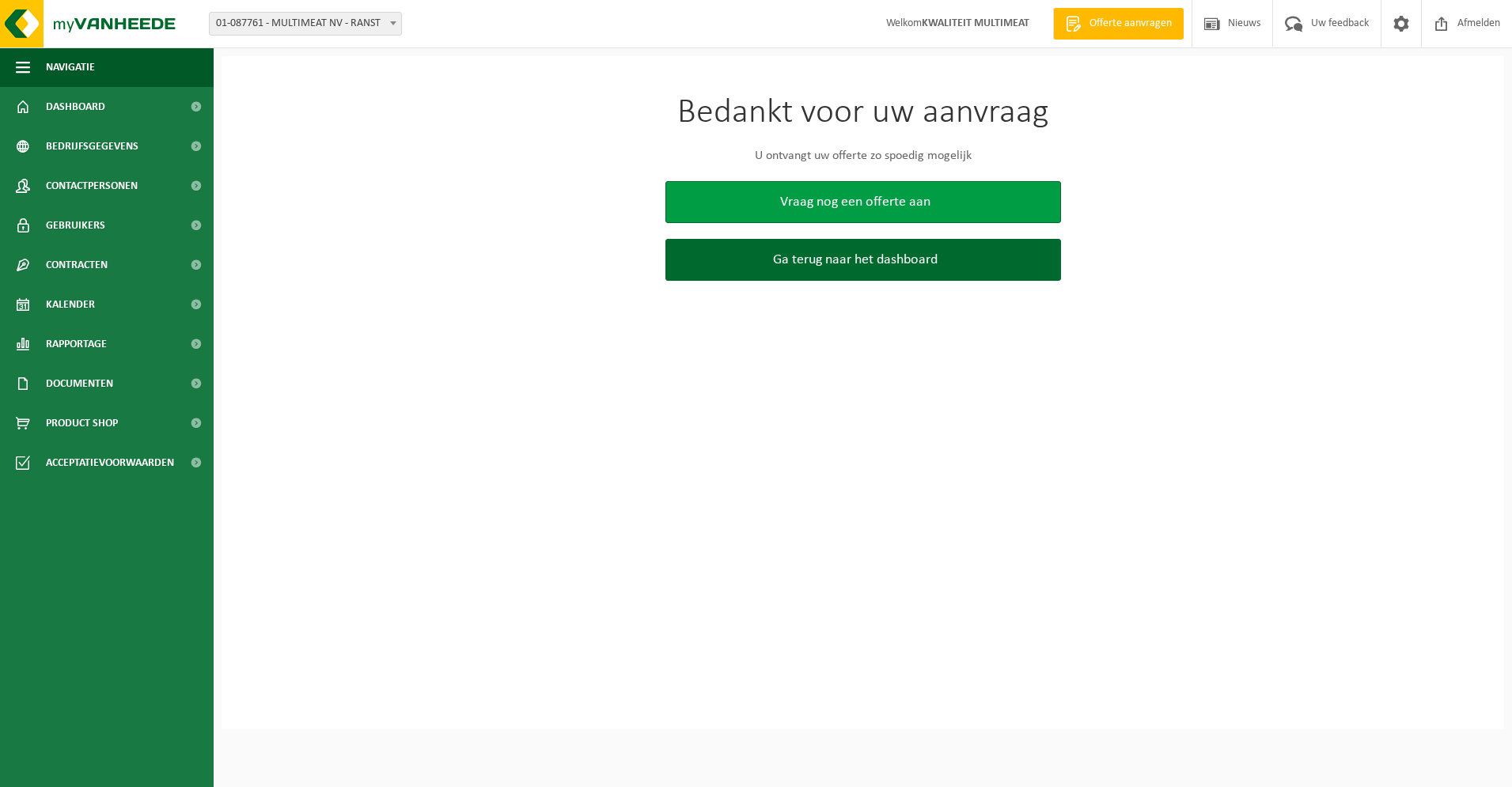
click at [848, 196] on span "Vraag nog een offerte aan" at bounding box center [855, 203] width 150 height 17
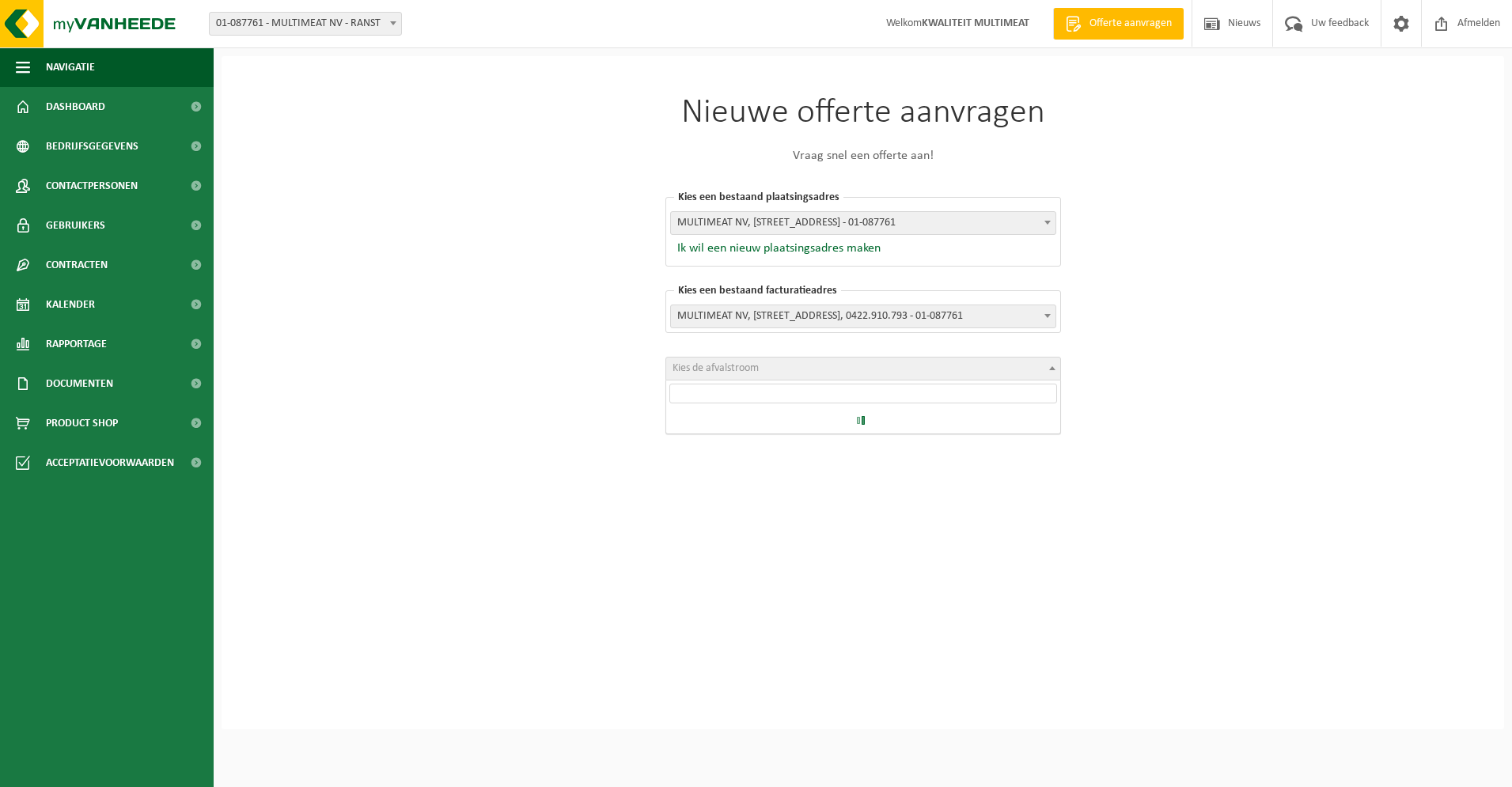
click at [1053, 365] on span at bounding box center [1052, 368] width 16 height 20
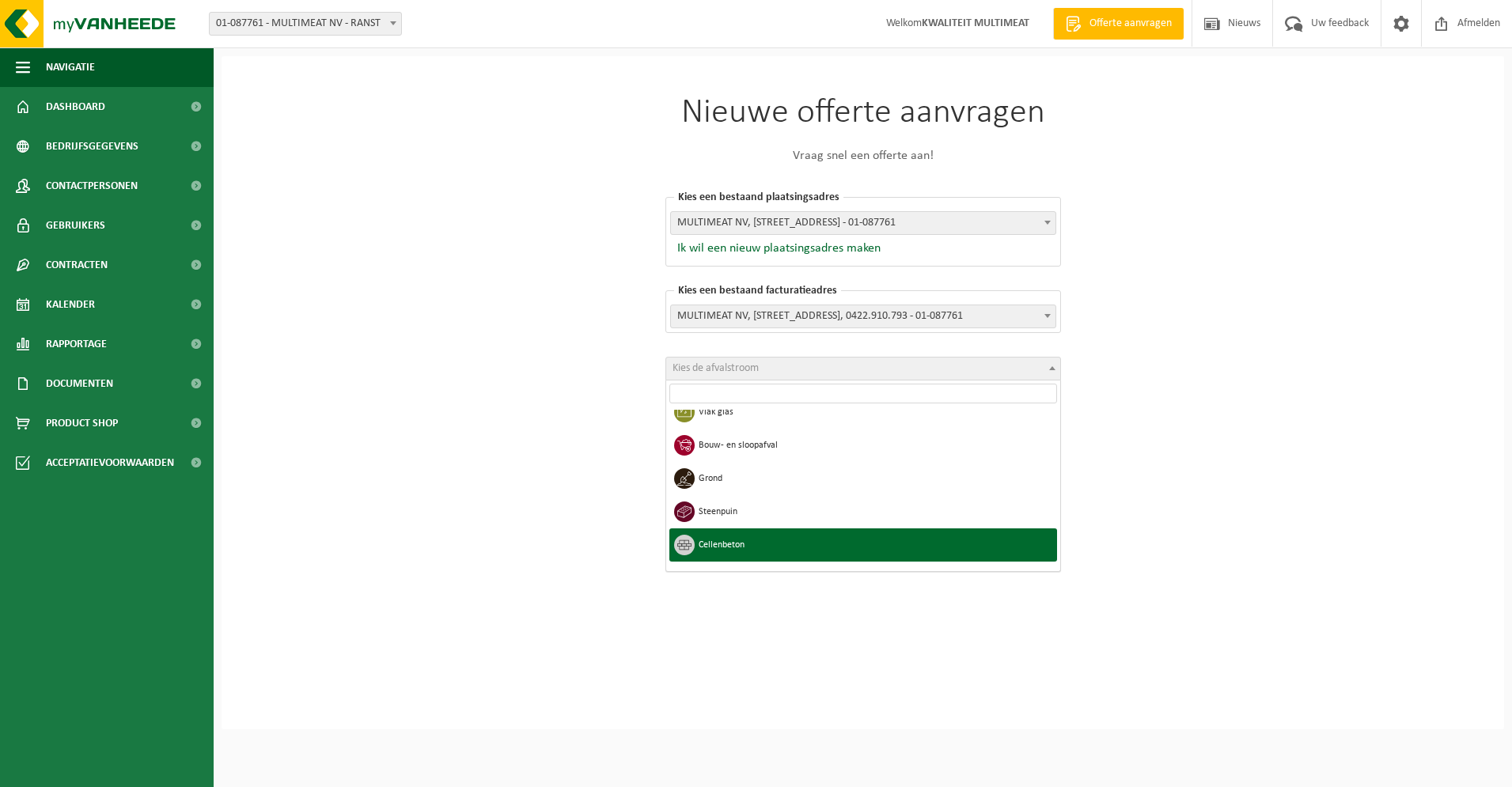
scroll to position [392, 0]
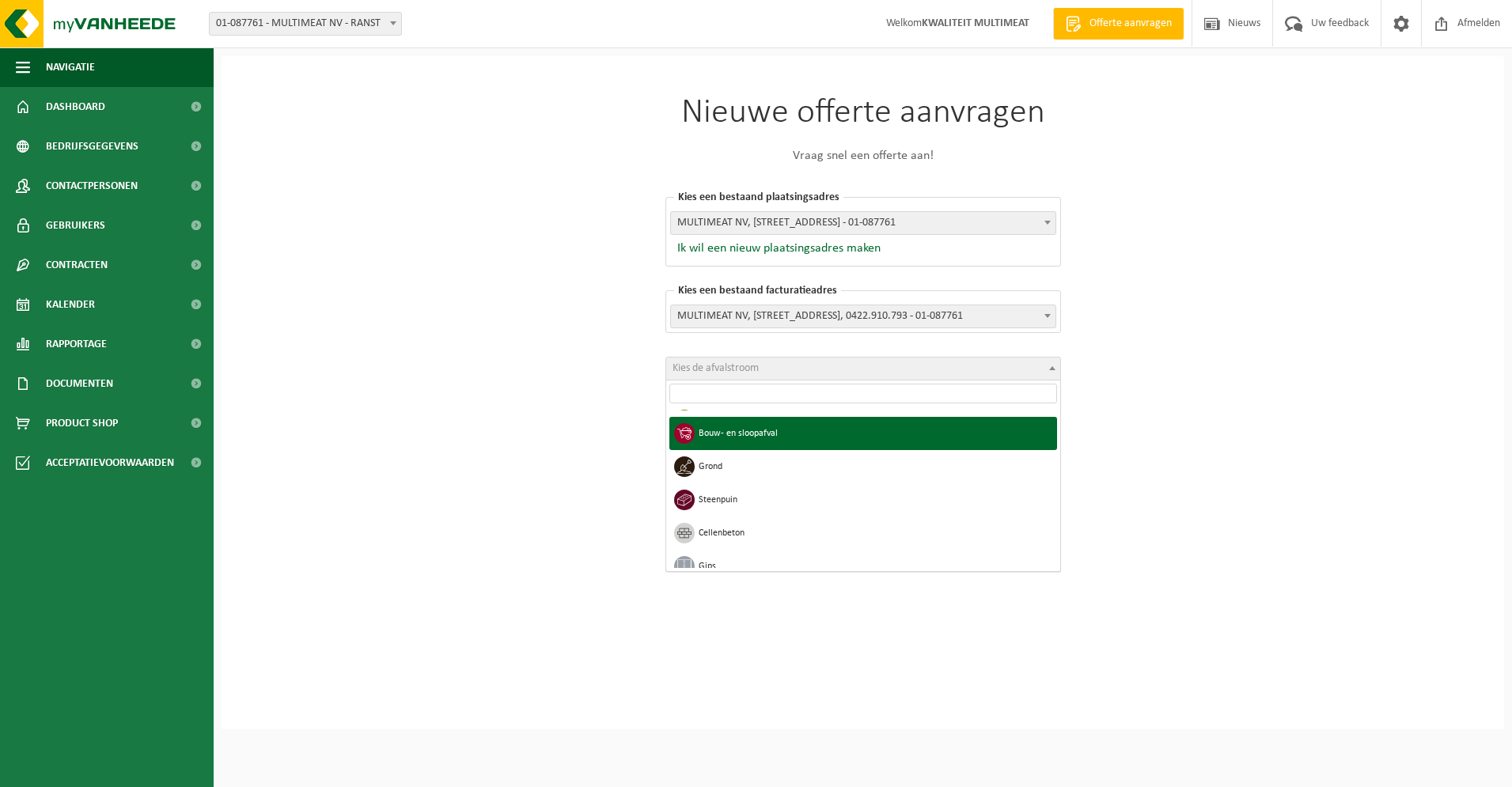
select select "15"
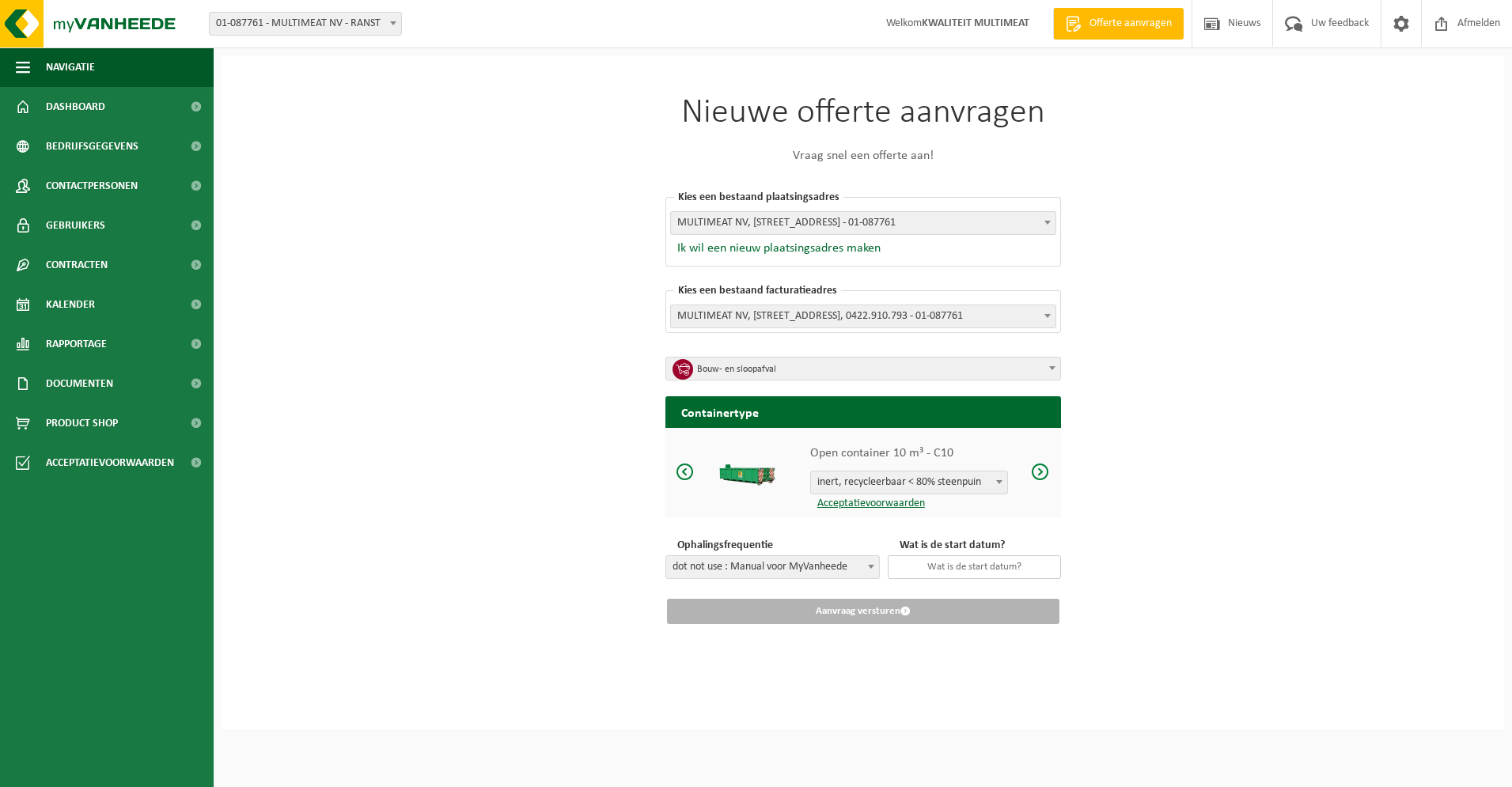
click at [970, 557] on input "text" at bounding box center [974, 567] width 173 height 24
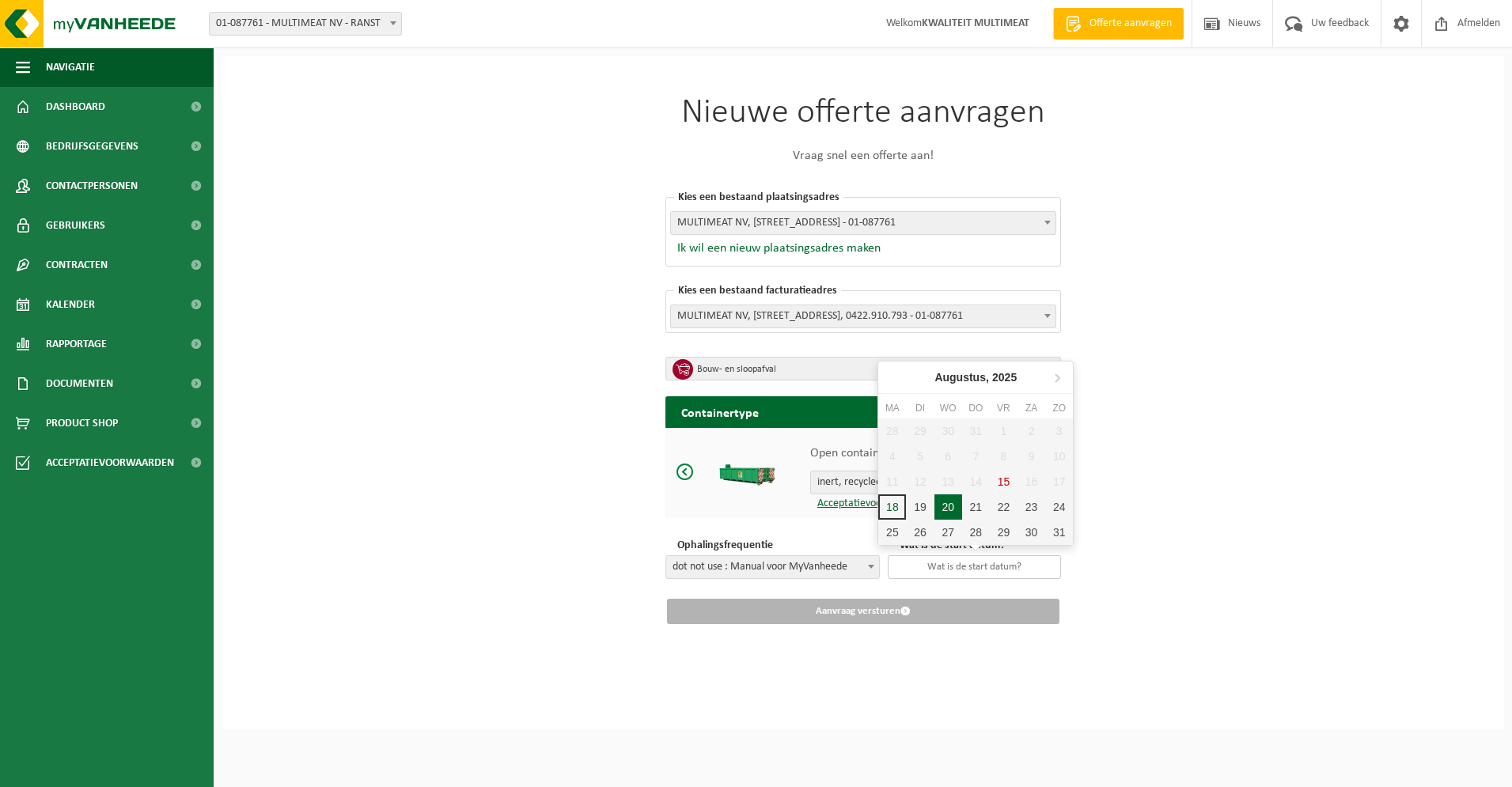
click at [945, 499] on div "20" at bounding box center [948, 508] width 28 height 26
type input "[DATE]"
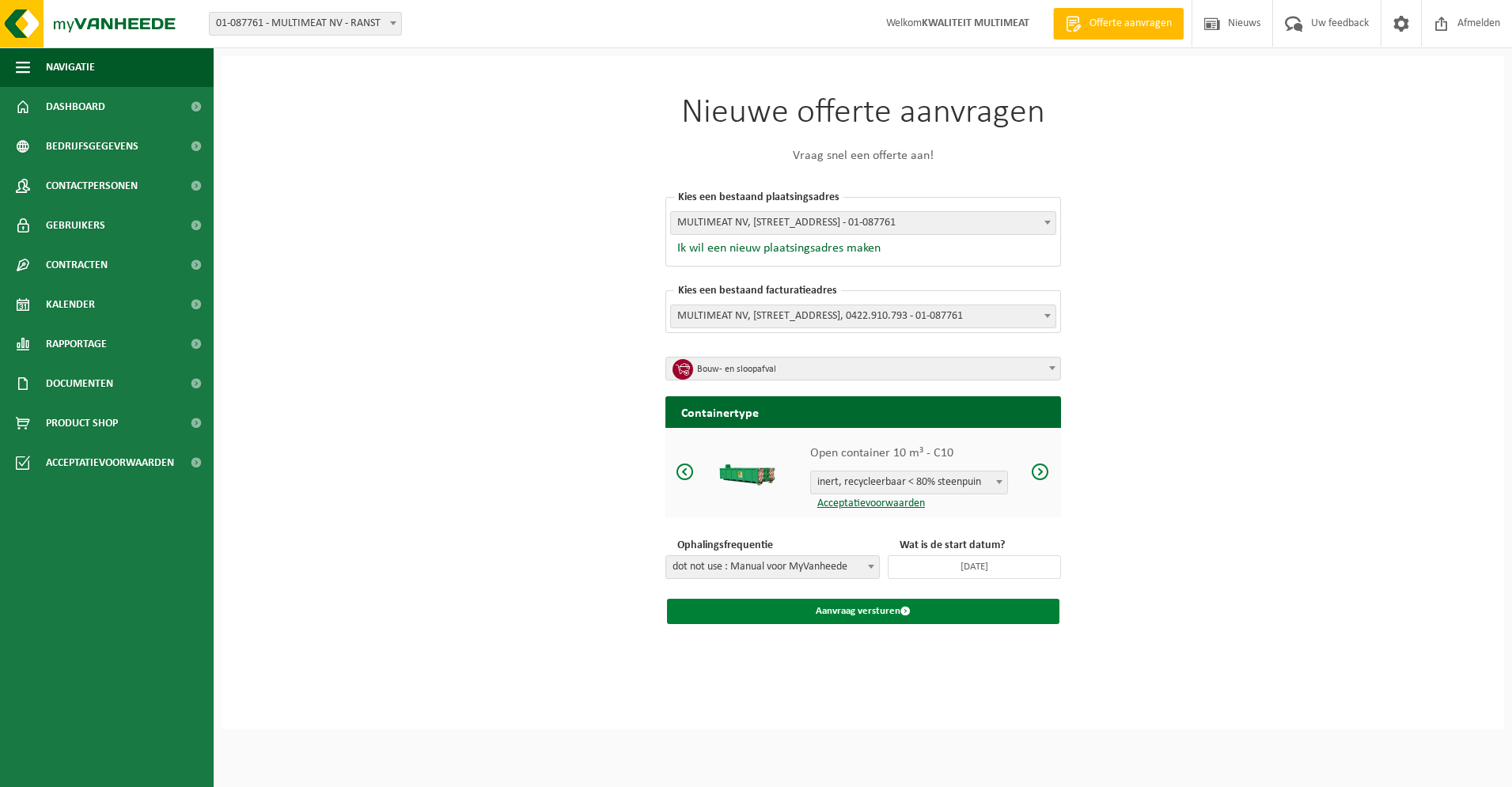
click at [855, 609] on button "Aanvraag versturen" at bounding box center [863, 612] width 393 height 26
